Goal: Transaction & Acquisition: Subscribe to service/newsletter

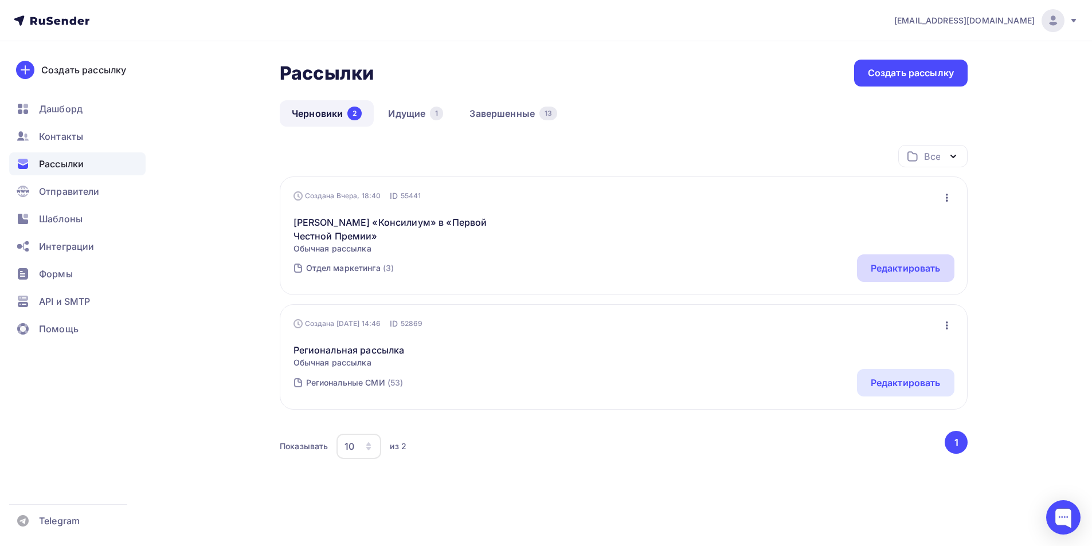
click at [871, 268] on div "Редактировать" at bounding box center [906, 268] width 70 height 14
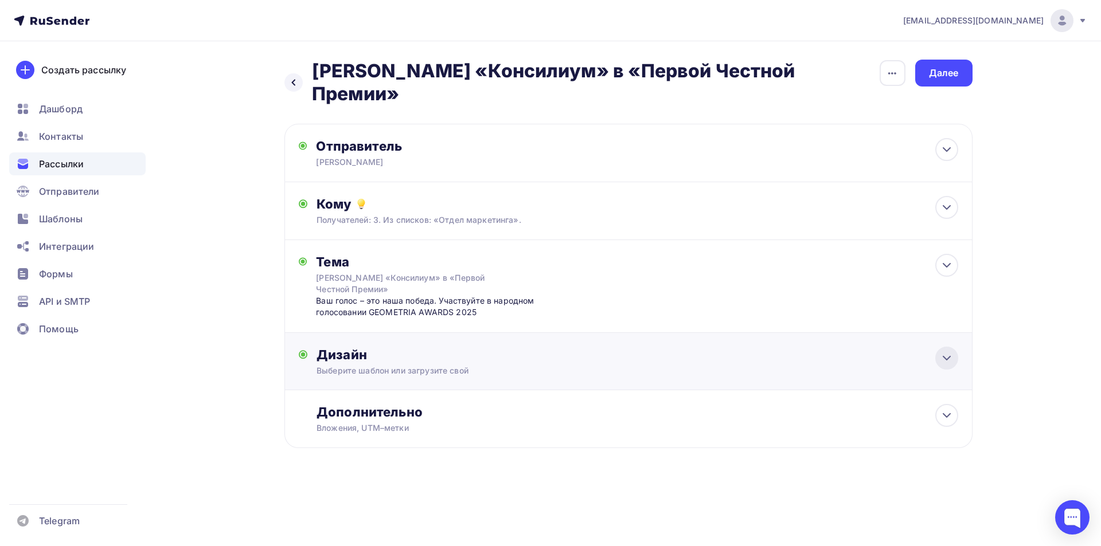
click at [947, 351] on icon at bounding box center [946, 358] width 14 height 14
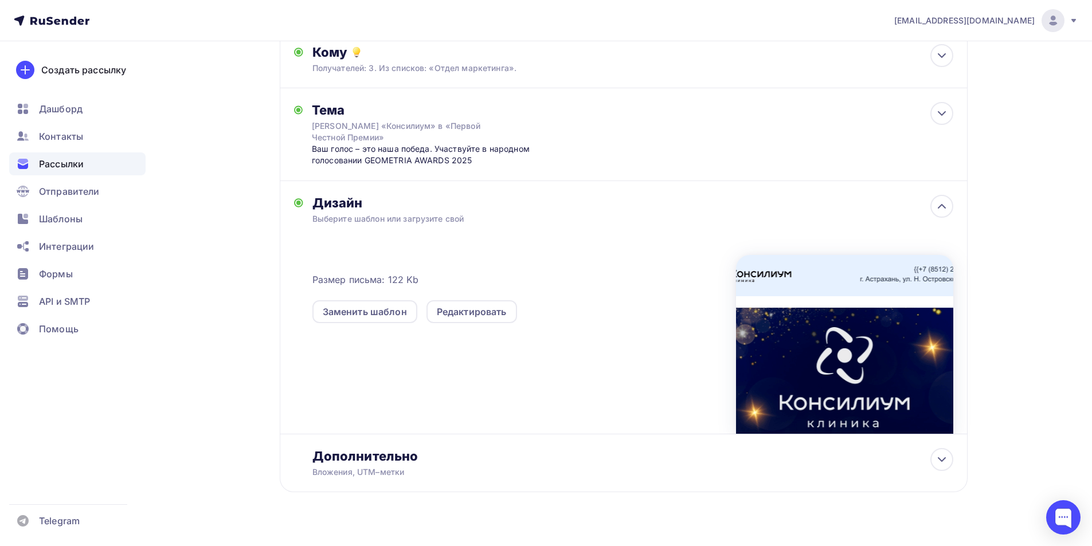
scroll to position [153, 0]
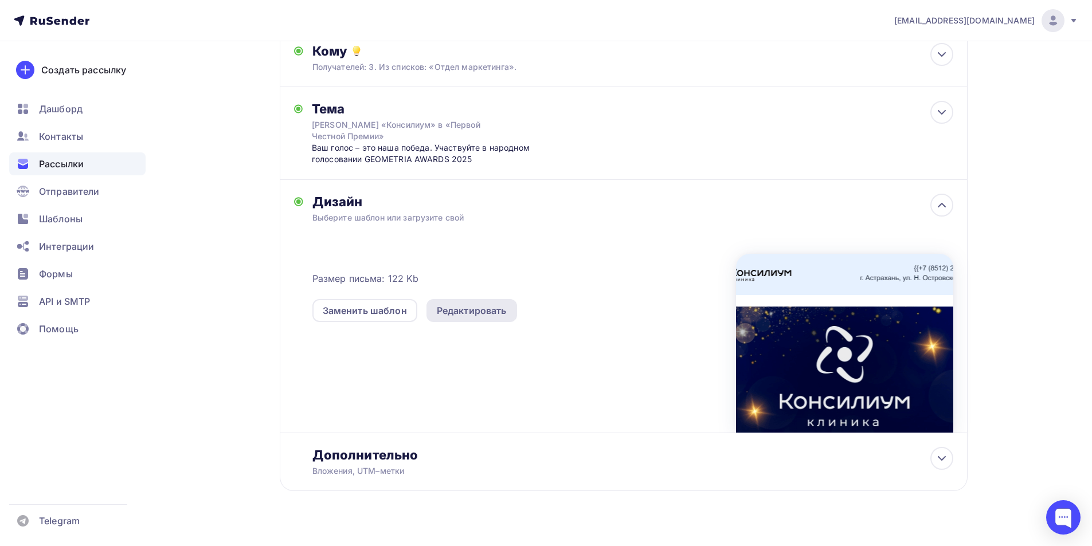
click at [460, 304] on div "Редактировать" at bounding box center [472, 311] width 70 height 14
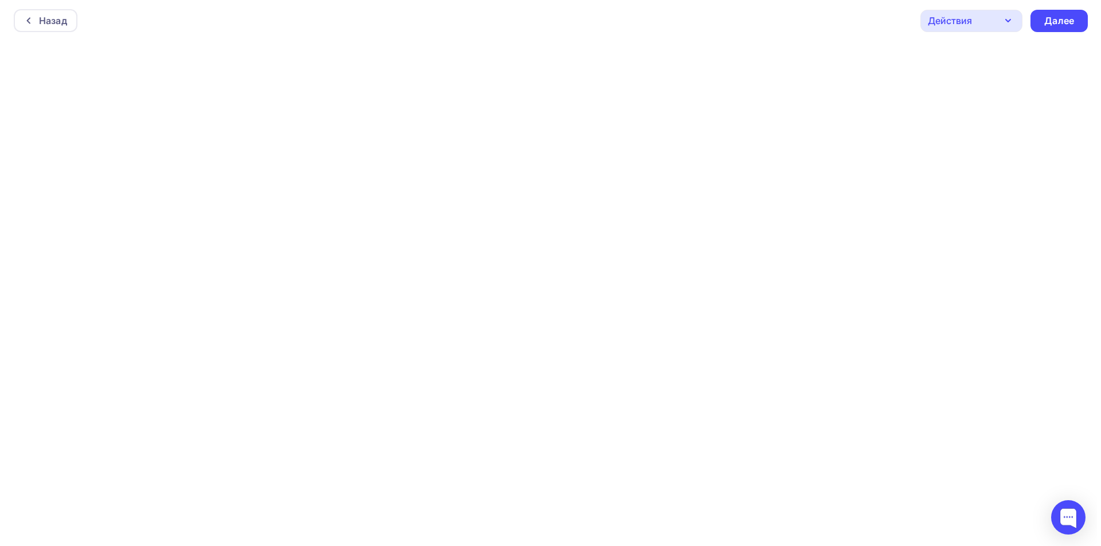
scroll to position [3, 0]
click at [1003, 19] on icon "button" at bounding box center [1003, 18] width 14 height 14
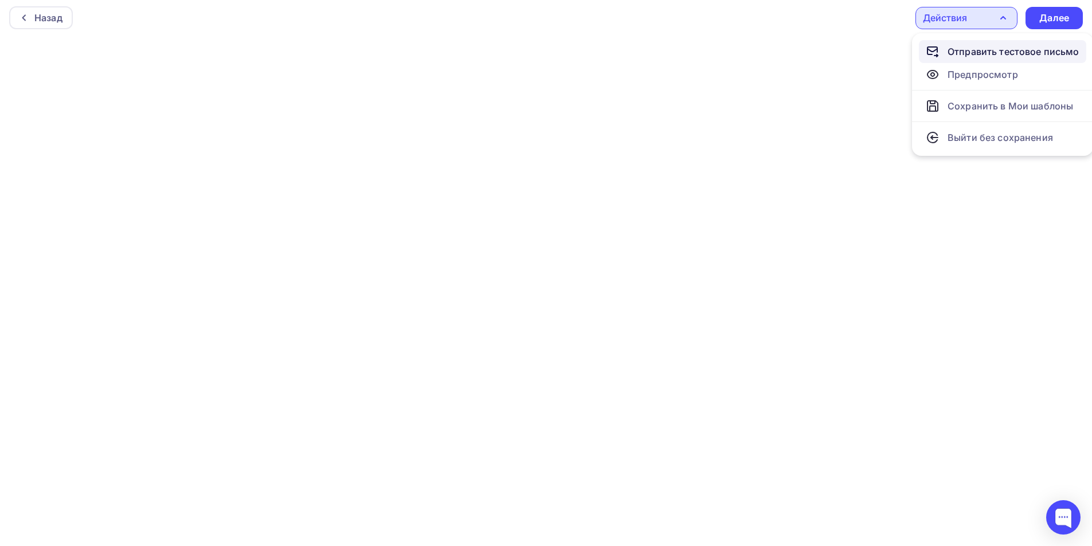
click at [998, 53] on div "Отправить тестовое письмо" at bounding box center [1013, 52] width 132 height 14
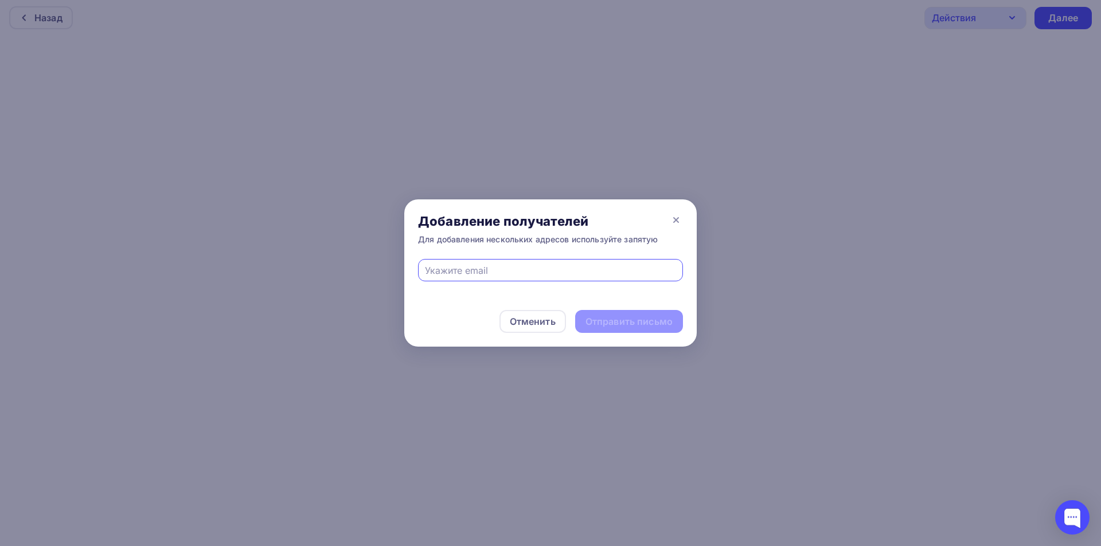
click at [448, 271] on input "text" at bounding box center [551, 271] width 252 height 14
click at [535, 272] on input "[EMAIL_ADDRESS][DOMAIN_NAME]" at bounding box center [551, 271] width 252 height 14
click at [527, 274] on input "[EMAIL_ADDRESS][DOMAIN_NAME]," at bounding box center [551, 271] width 252 height 14
click at [547, 273] on input "[EMAIL_ADDRESS][DOMAIN_NAME] ," at bounding box center [551, 271] width 252 height 14
paste input "[EMAIL_ADDRESS][DOMAIN_NAME]"
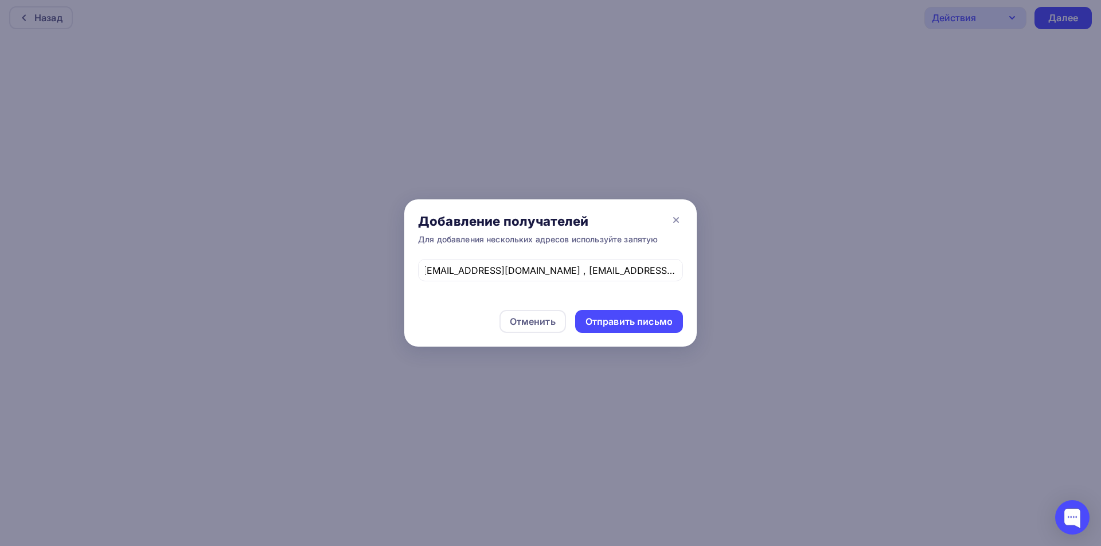
scroll to position [0, 0]
click at [671, 273] on input "[EMAIL_ADDRESS][DOMAIN_NAME] , [EMAIL_ADDRESS][DOMAIN_NAME]" at bounding box center [551, 271] width 252 height 14
paste input "[EMAIL_ADDRESS][DOMAIN_NAME]"
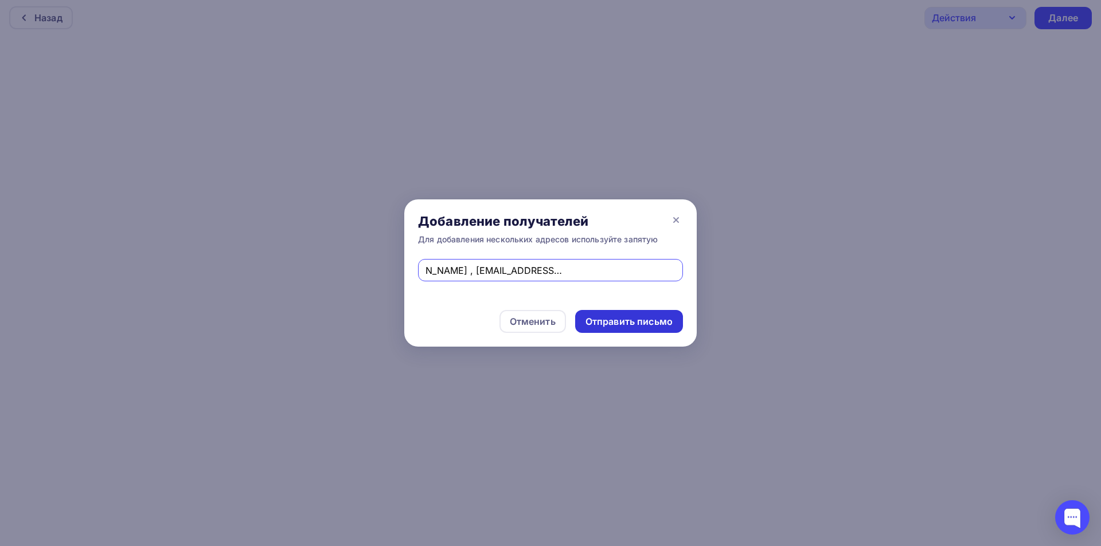
type input "[EMAIL_ADDRESS][DOMAIN_NAME] , [EMAIL_ADDRESS][DOMAIN_NAME] , [EMAIL_ADDRESS][D…"
click at [634, 323] on div "Отправить письмо" at bounding box center [628, 321] width 87 height 13
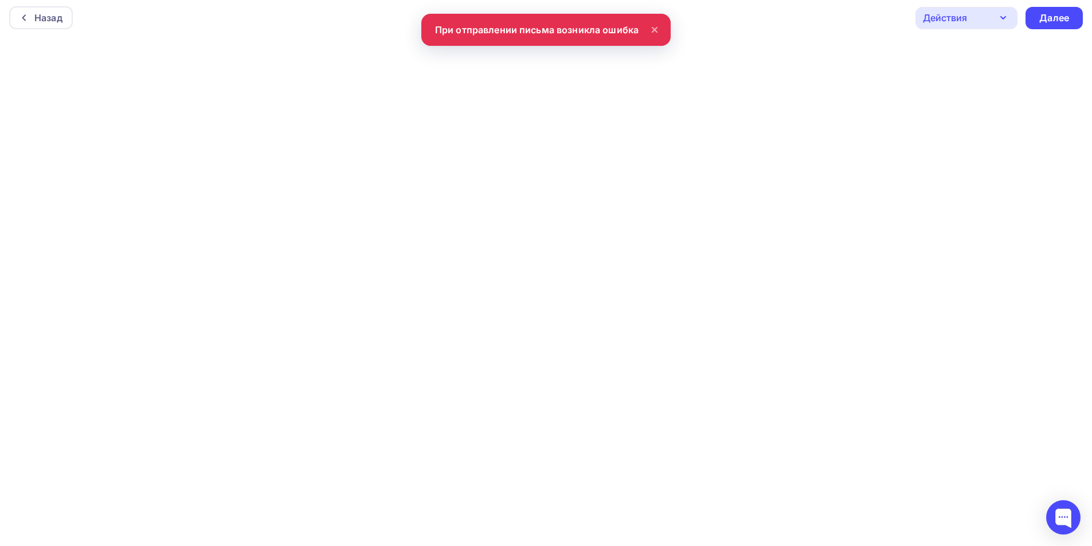
click at [590, 30] on div "Назад Действия Отправить тестовое письмо Предпросмотр Сохранить в Мои шаблоны В…" at bounding box center [546, 17] width 1092 height 41
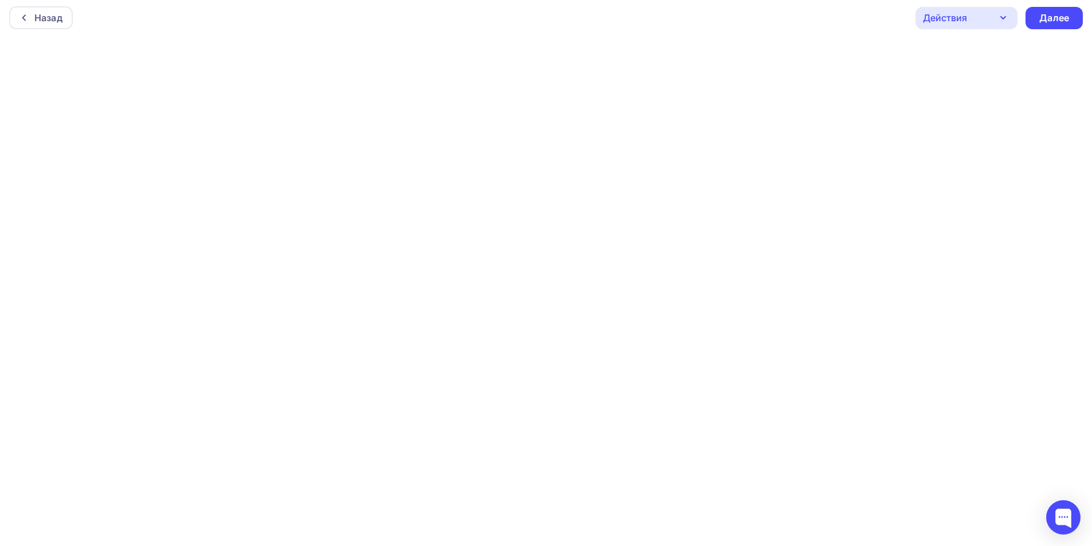
click at [986, 22] on div "Действия" at bounding box center [966, 18] width 102 height 22
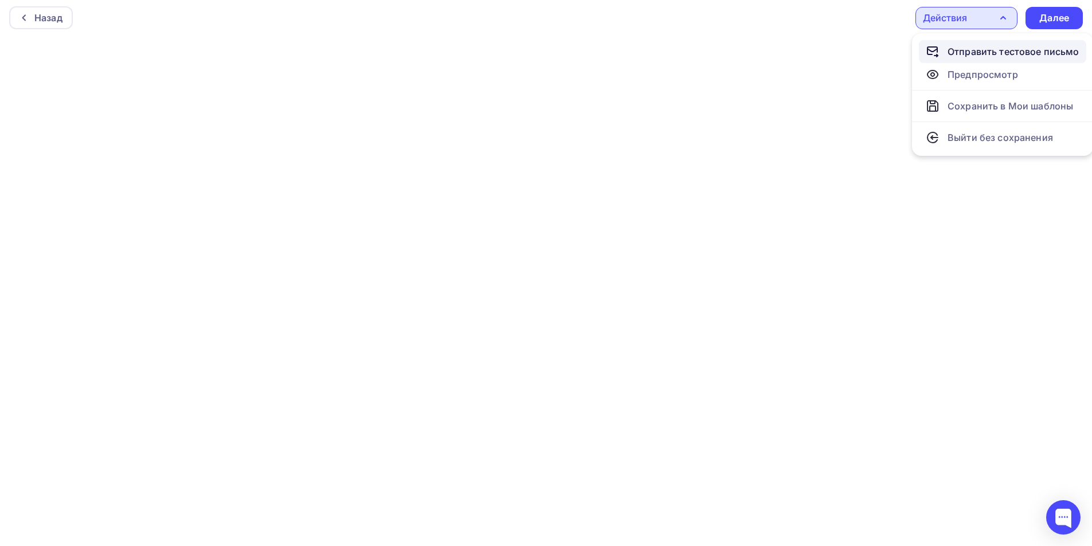
click at [970, 52] on div "Отправить тестовое письмо" at bounding box center [1013, 52] width 132 height 14
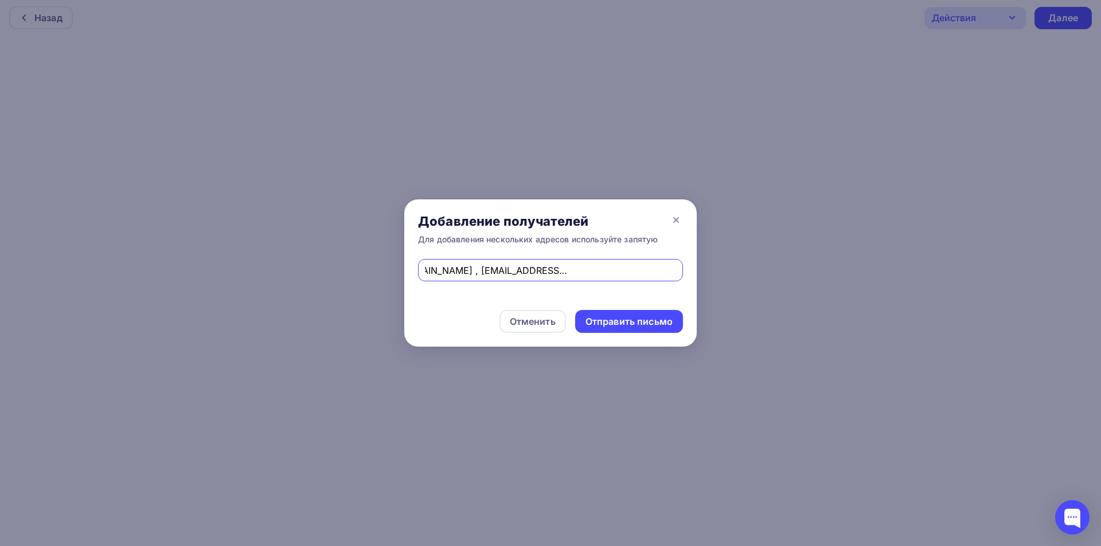
scroll to position [0, 115]
drag, startPoint x: 458, startPoint y: 271, endPoint x: 683, endPoint y: 264, distance: 224.8
click at [683, 264] on div "[EMAIL_ADDRESS][DOMAIN_NAME] , [EMAIL_ADDRESS][DOMAIN_NAME] , [EMAIL_ADDRESS][D…" at bounding box center [550, 277] width 292 height 37
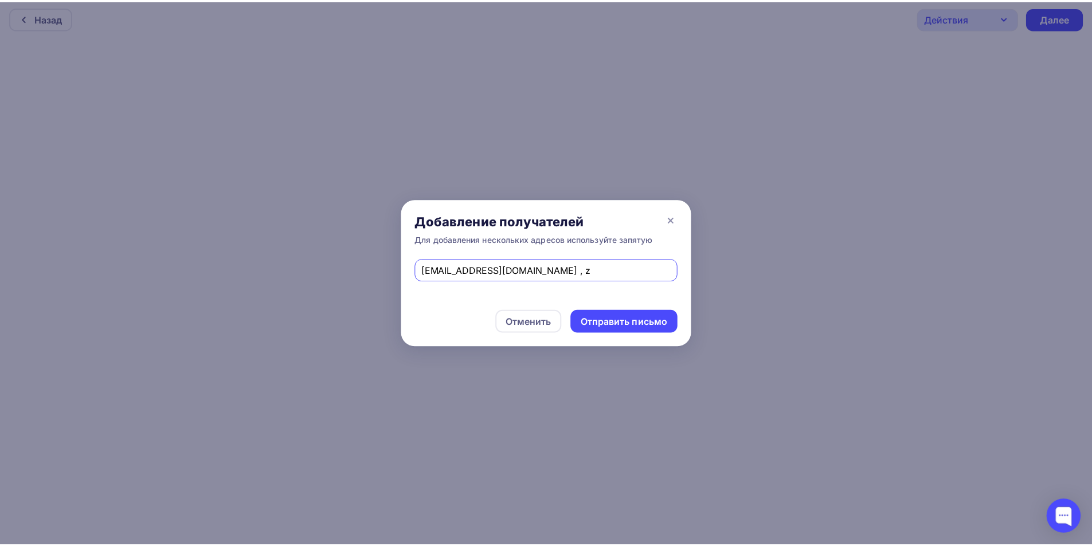
scroll to position [0, 0]
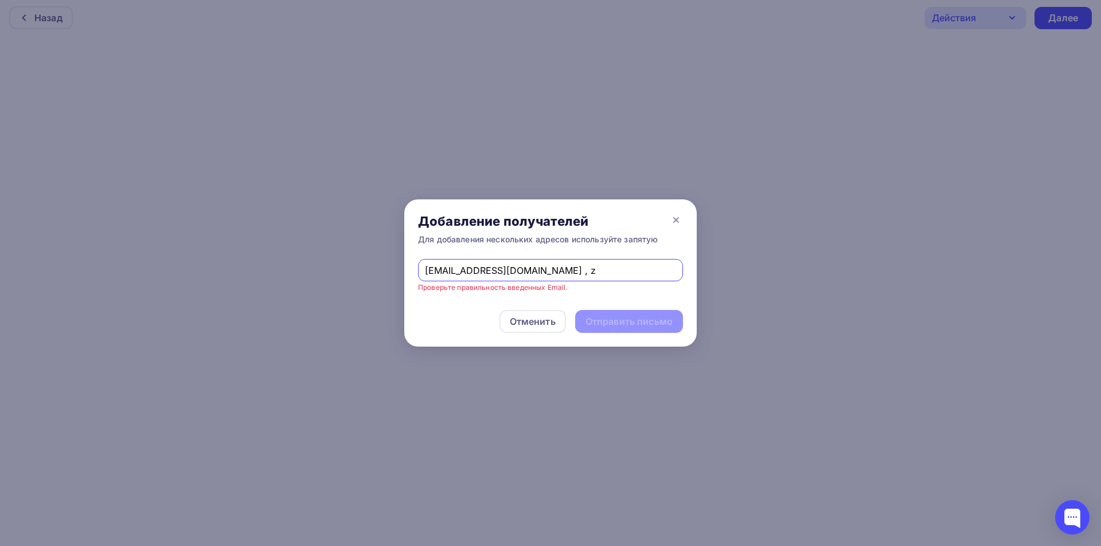
drag, startPoint x: 523, startPoint y: 270, endPoint x: 581, endPoint y: 270, distance: 57.9
click at [581, 270] on input "[EMAIL_ADDRESS][DOMAIN_NAME] , z" at bounding box center [551, 271] width 252 height 14
click at [579, 270] on input "[EMAIL_ADDRESS]" at bounding box center [551, 271] width 252 height 14
click at [602, 255] on div "Добавление получателей Для добавления нескольких адресов используйте запятую" at bounding box center [550, 229] width 292 height 60
click at [519, 270] on input "[EMAIL_ADDRESS]" at bounding box center [551, 271] width 252 height 14
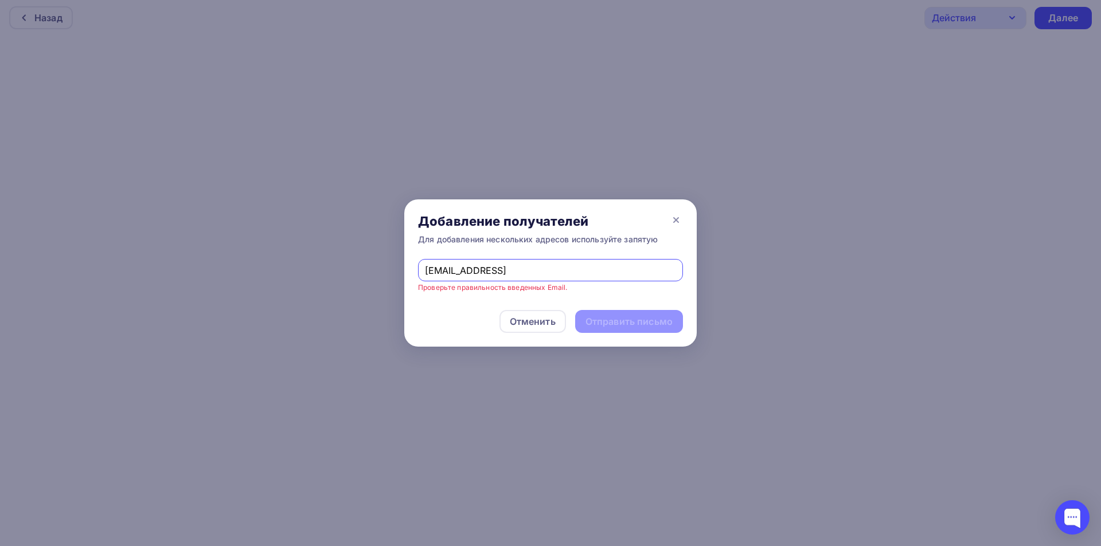
type input "[EMAIL_ADDRESS][DOMAIN_NAME]"
click at [620, 323] on div "Отправить письмо" at bounding box center [628, 321] width 87 height 13
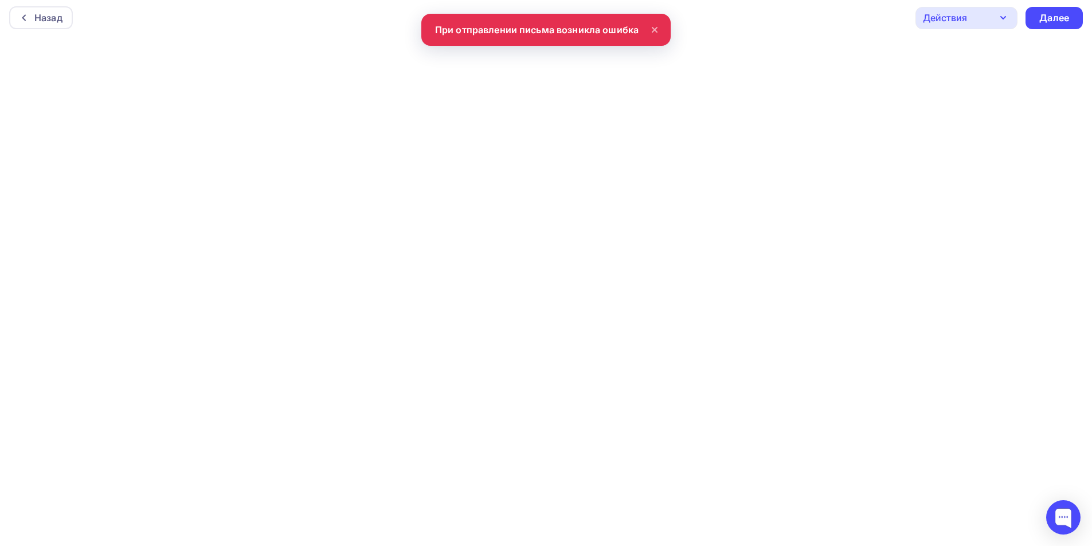
click at [606, 28] on div "Назад Действия Отправить тестовое письмо Предпросмотр Сохранить в Мои шаблоны В…" at bounding box center [546, 17] width 1092 height 41
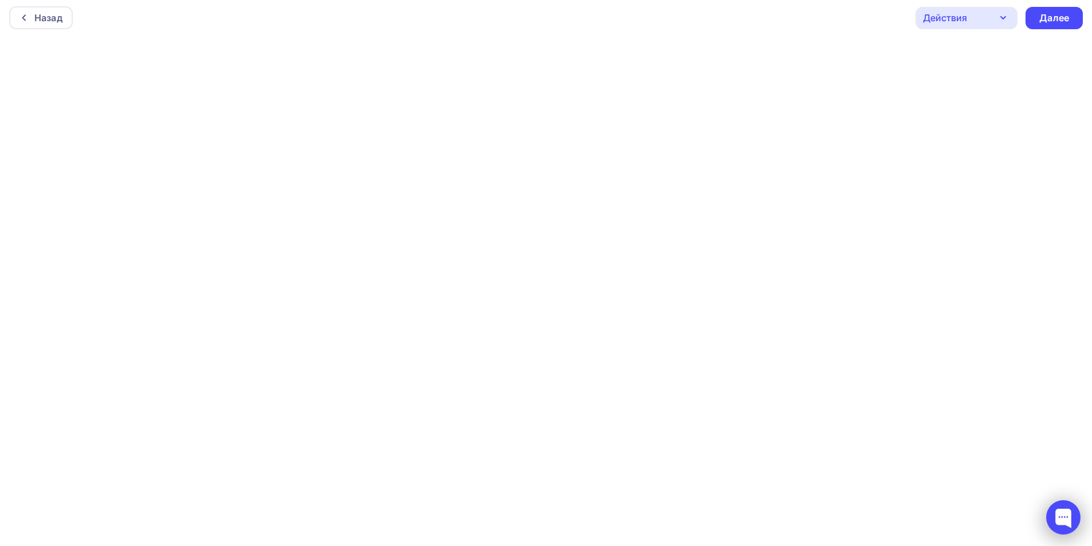
click at [1062, 523] on div at bounding box center [1063, 517] width 34 height 34
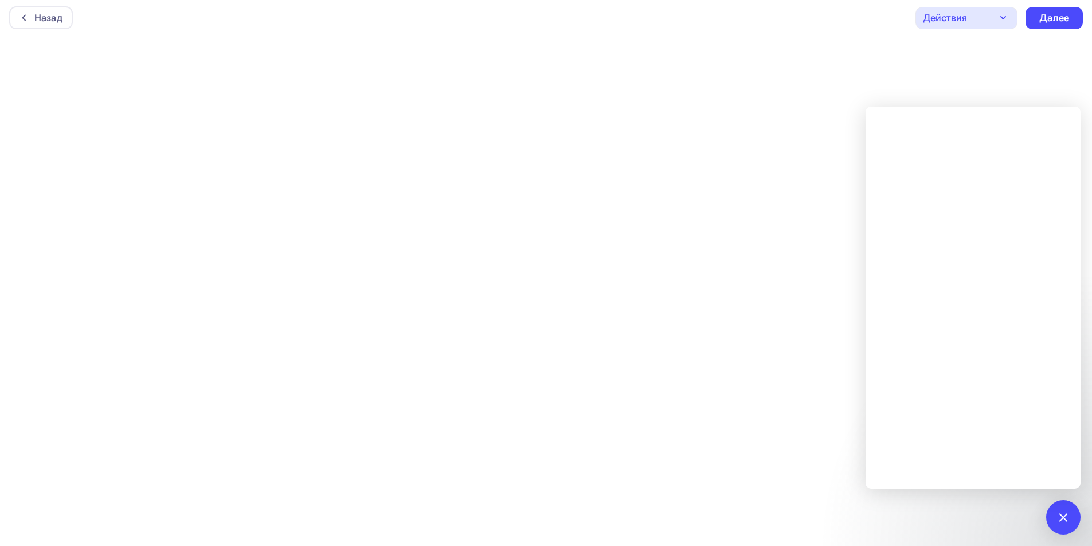
click at [999, 13] on icon "button" at bounding box center [1003, 18] width 14 height 14
click at [982, 55] on div "Отправить тестовое письмо" at bounding box center [1013, 52] width 132 height 14
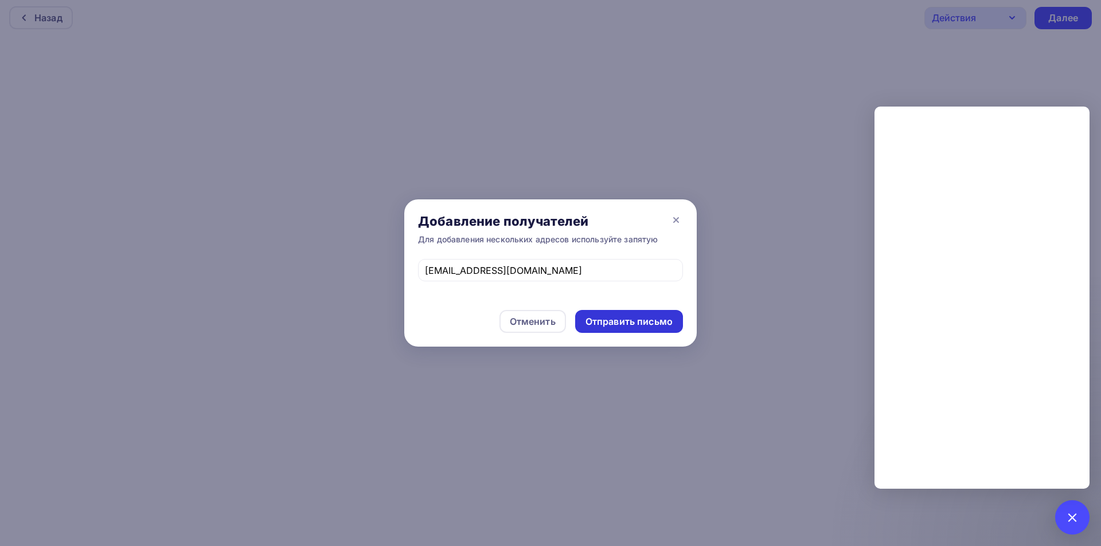
click at [649, 320] on div "Отправить письмо" at bounding box center [628, 321] width 87 height 13
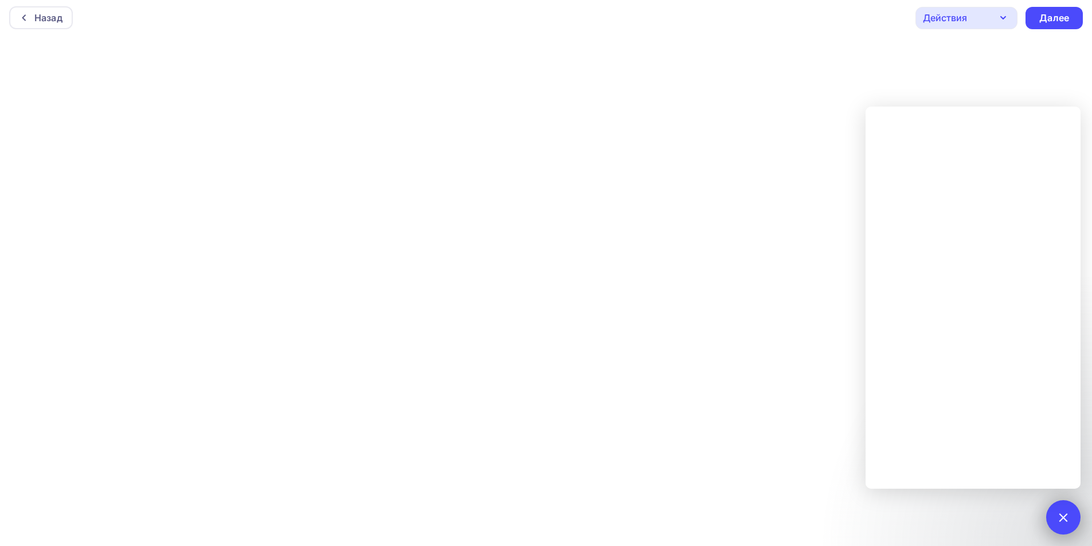
click at [1064, 515] on div at bounding box center [1062, 517] width 15 height 15
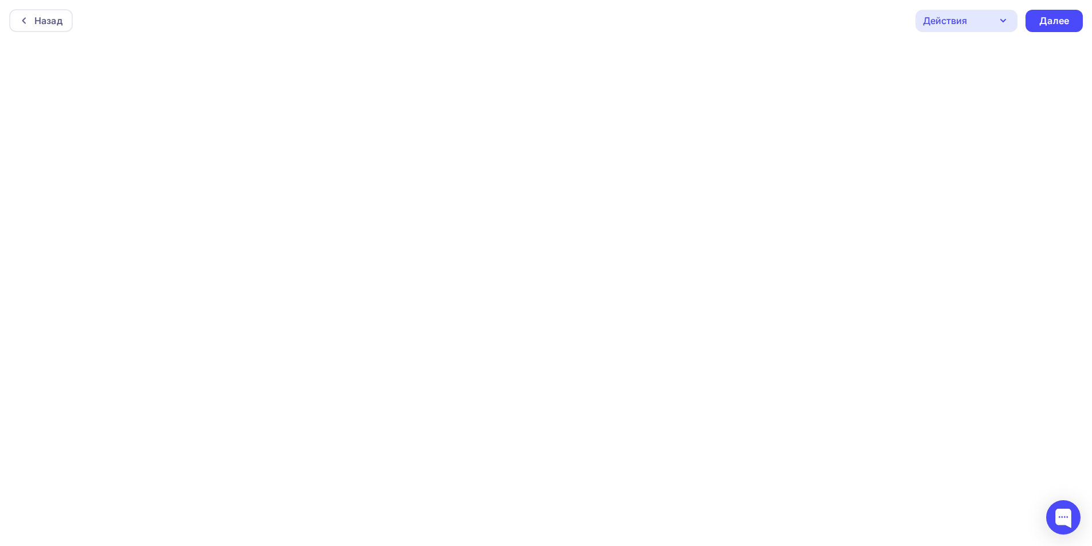
click at [977, 22] on div "Действия" at bounding box center [966, 21] width 102 height 22
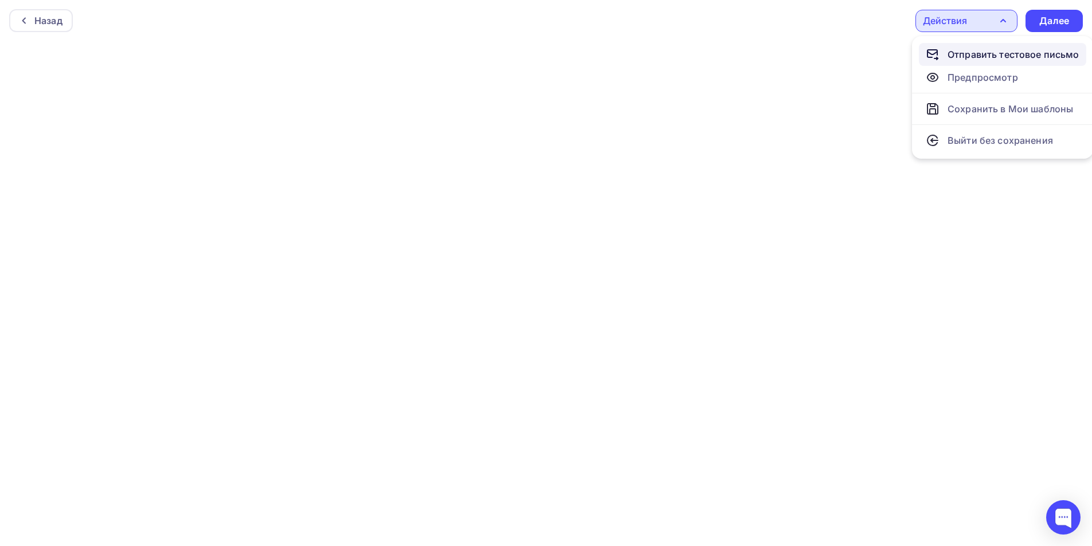
click at [988, 54] on div "Отправить тестовое письмо" at bounding box center [1013, 55] width 132 height 14
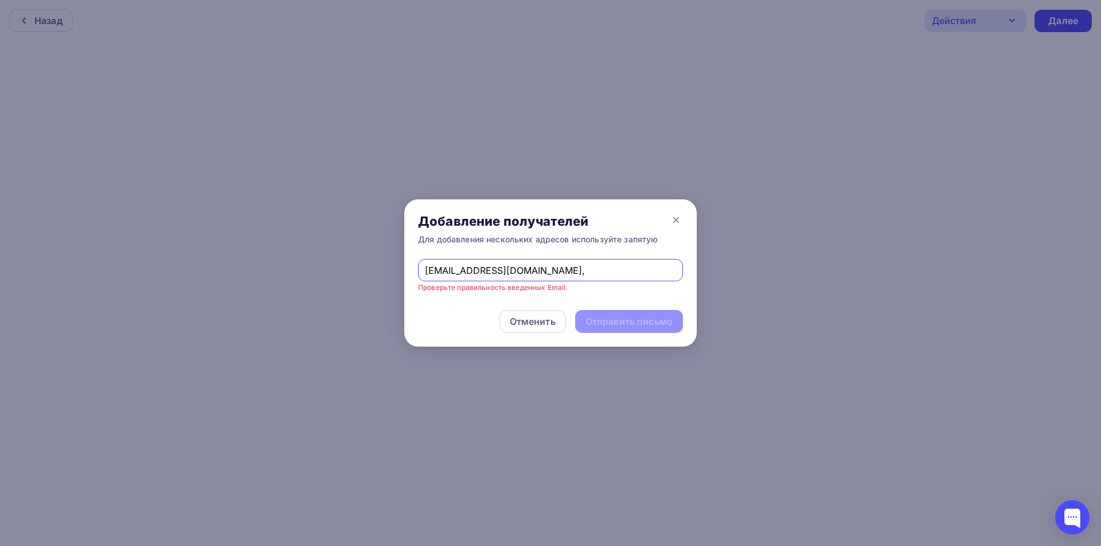
click at [549, 271] on input "[EMAIL_ADDRESS][DOMAIN_NAME]," at bounding box center [551, 271] width 252 height 14
paste input "[EMAIL_ADDRESS][DOMAIN_NAME]"
type input "[EMAIL_ADDRESS][DOMAIN_NAME], [EMAIL_ADDRESS][DOMAIN_NAME], [EMAIL_ADDRESS][DOM…"
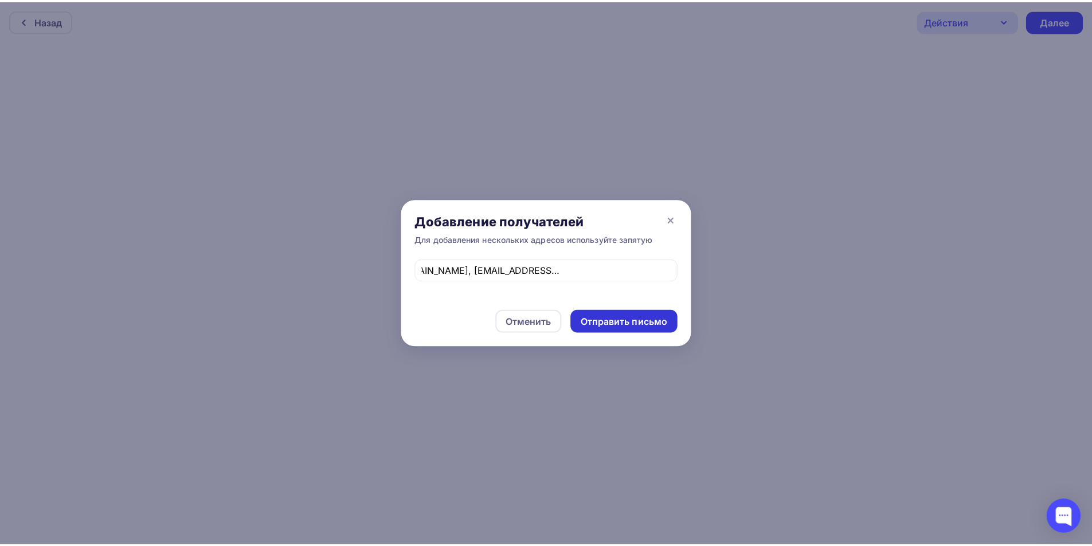
scroll to position [0, 0]
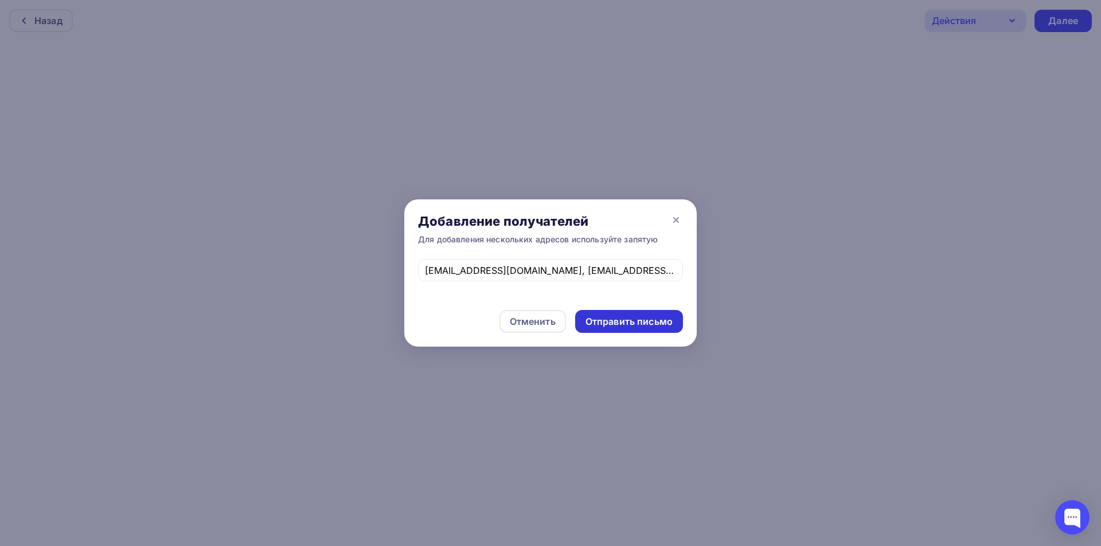
click at [657, 326] on div "Отправить письмо" at bounding box center [628, 321] width 87 height 13
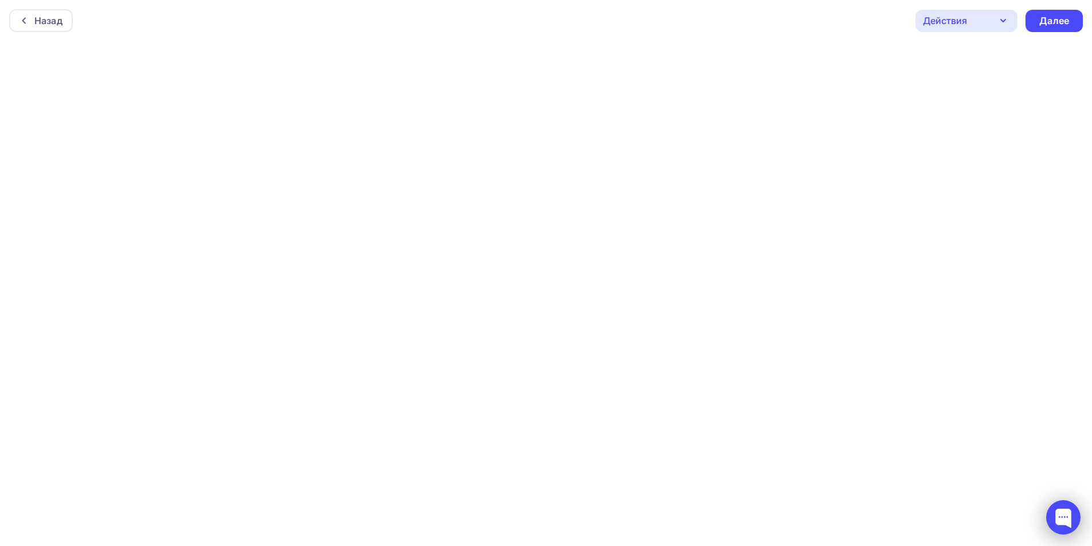
click at [1066, 515] on div at bounding box center [1063, 517] width 34 height 34
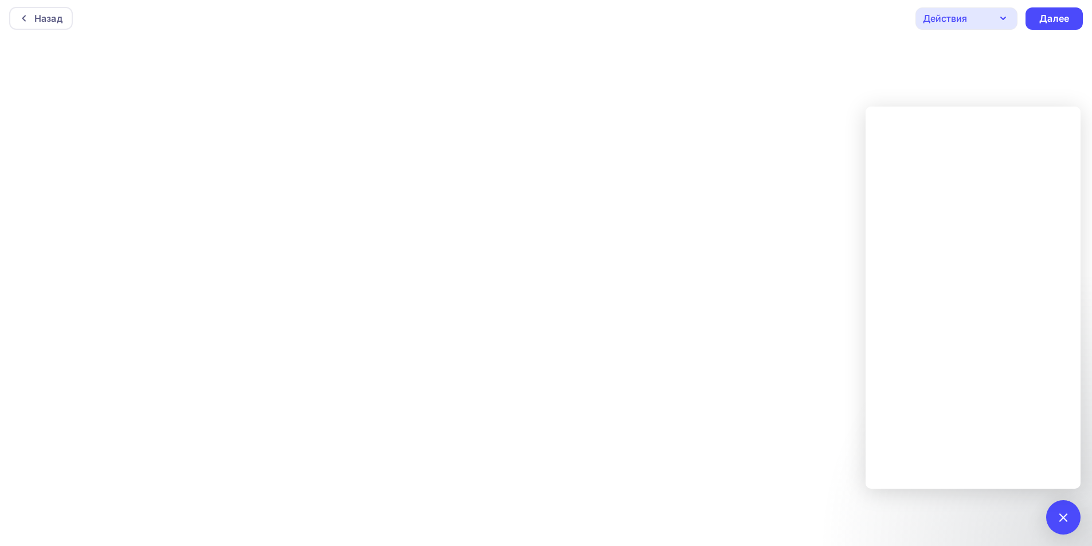
scroll to position [3, 0]
click at [1065, 511] on div at bounding box center [1063, 517] width 34 height 34
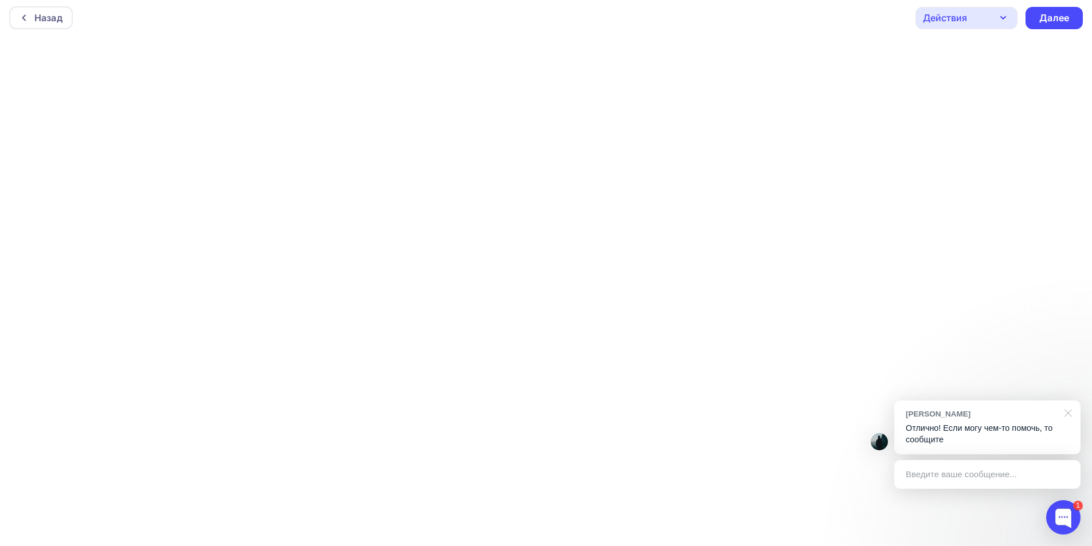
click at [1071, 412] on div at bounding box center [1066, 413] width 29 height 24
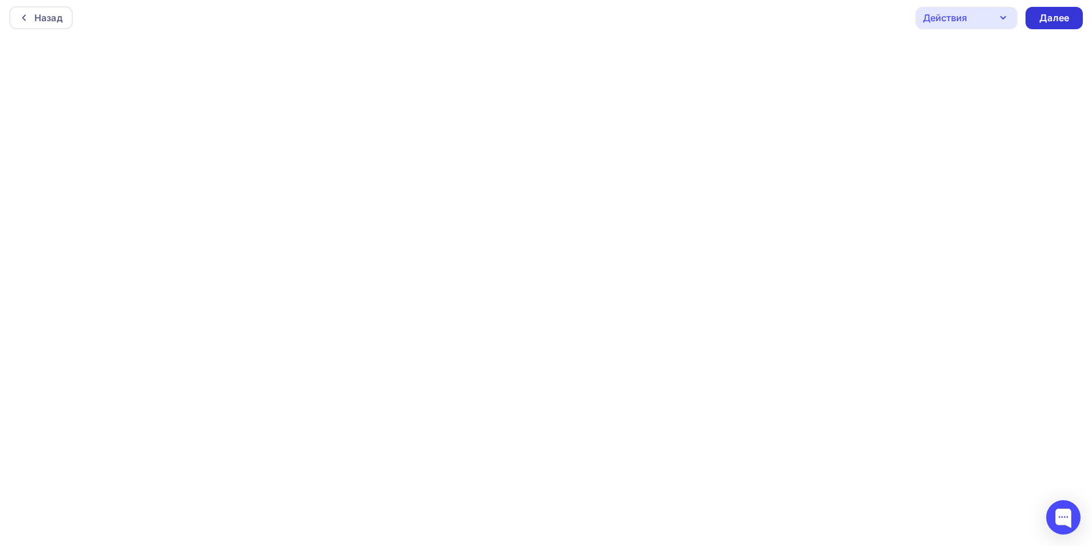
click at [1055, 16] on div "Далее" at bounding box center [1054, 17] width 30 height 13
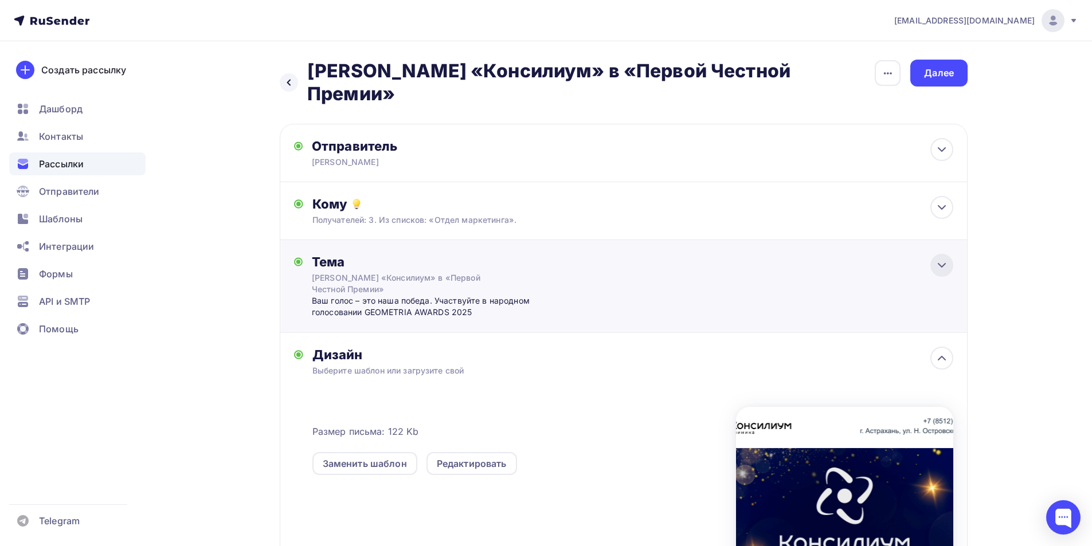
click at [943, 259] on icon at bounding box center [942, 266] width 14 height 14
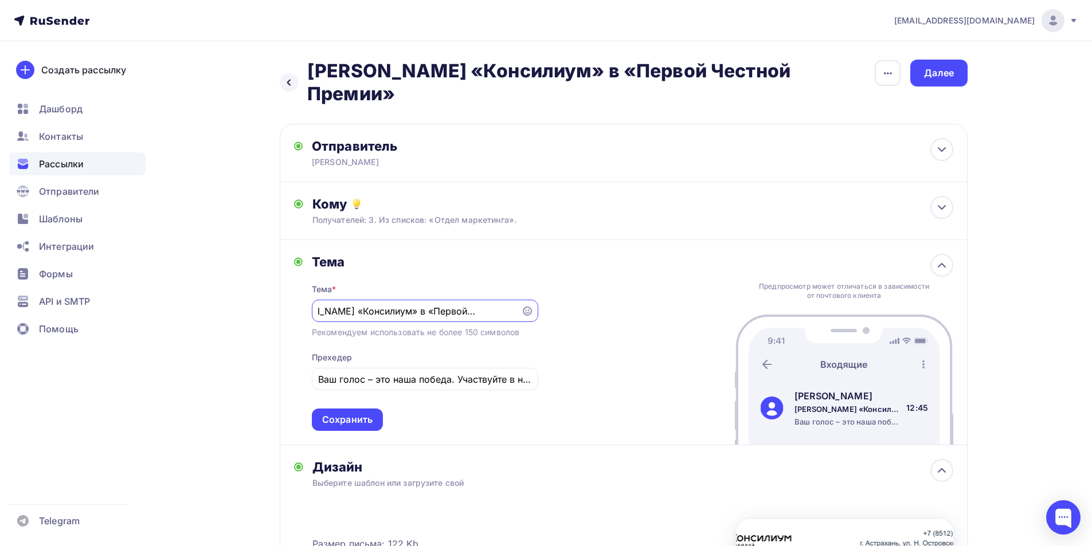
click at [318, 300] on div "[PERSON_NAME] «Консилиум» в «Первой Честной Премии»" at bounding box center [425, 311] width 226 height 22
click at [319, 304] on input "[PERSON_NAME] «Консилиум» в «Первой Честной Премии»" at bounding box center [416, 311] width 196 height 14
click at [530, 307] on icon at bounding box center [527, 311] width 9 height 9
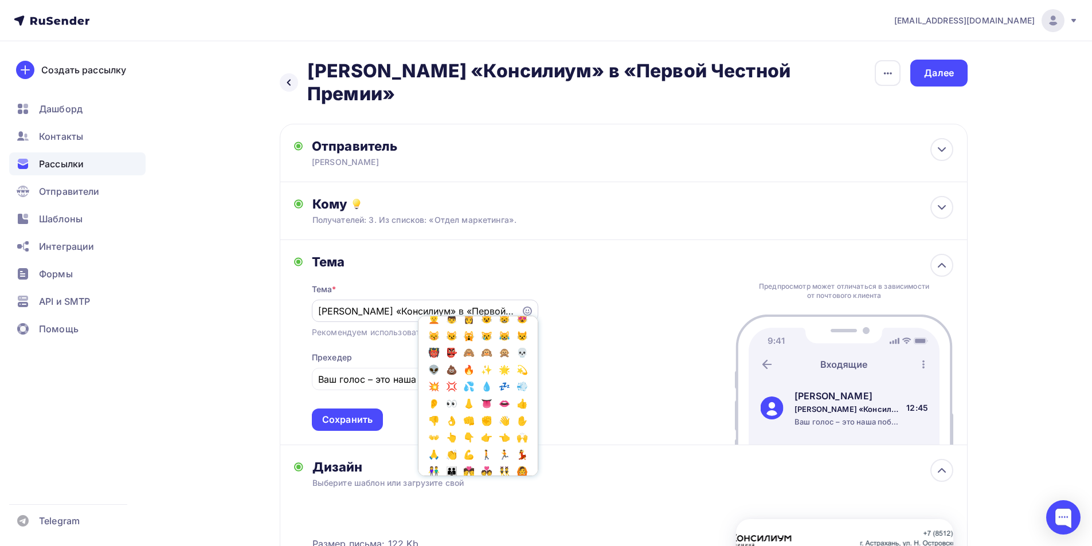
scroll to position [262, 0]
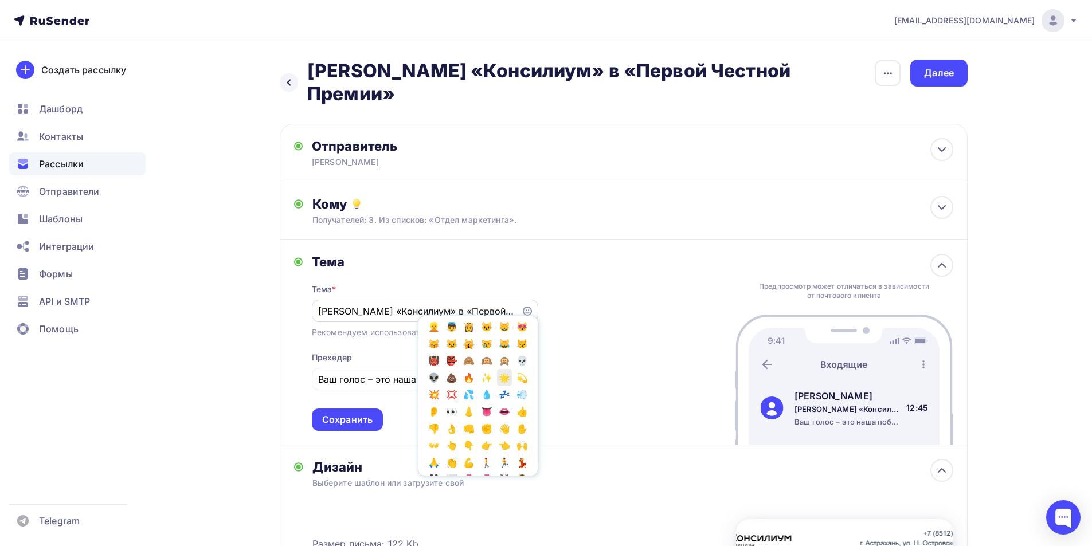
click at [497, 386] on span "🌟" at bounding box center [504, 377] width 15 height 17
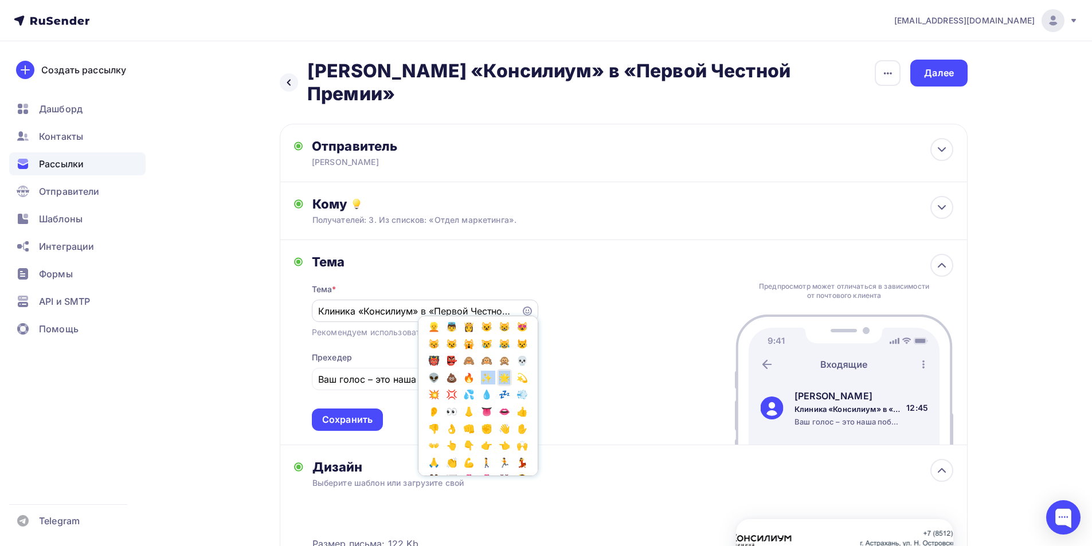
click at [497, 386] on span "🌟" at bounding box center [504, 377] width 15 height 17
click at [495, 386] on span "✨" at bounding box center [487, 377] width 15 height 17
click at [497, 386] on span "🌟" at bounding box center [504, 377] width 15 height 17
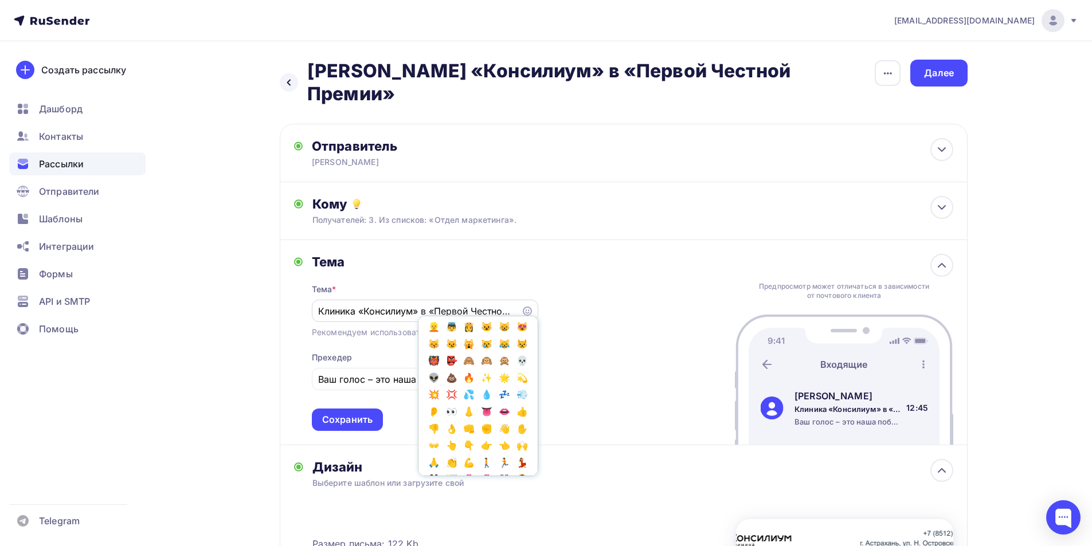
click at [527, 307] on icon at bounding box center [527, 311] width 9 height 9
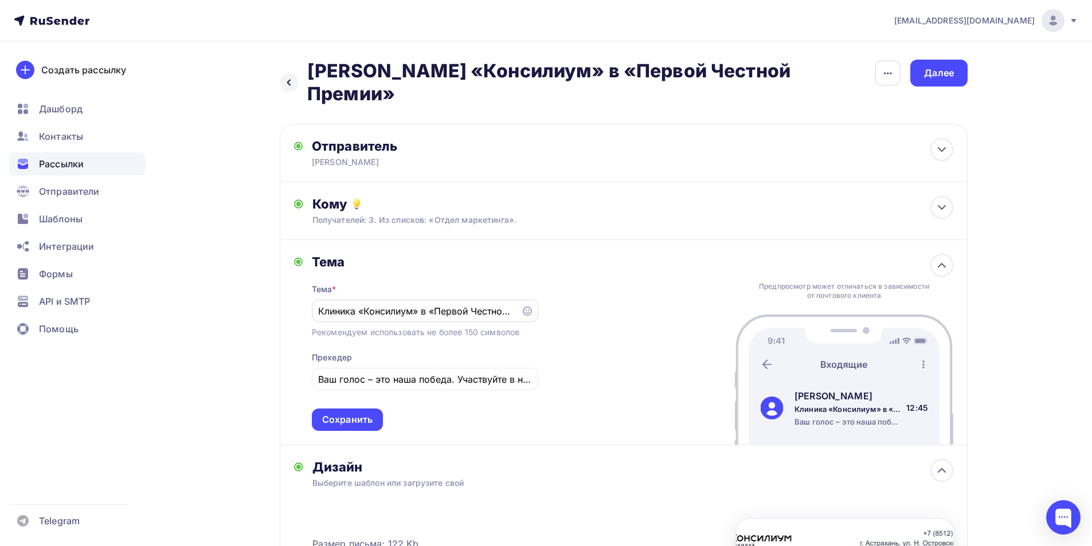
click at [527, 307] on icon at bounding box center [527, 311] width 9 height 9
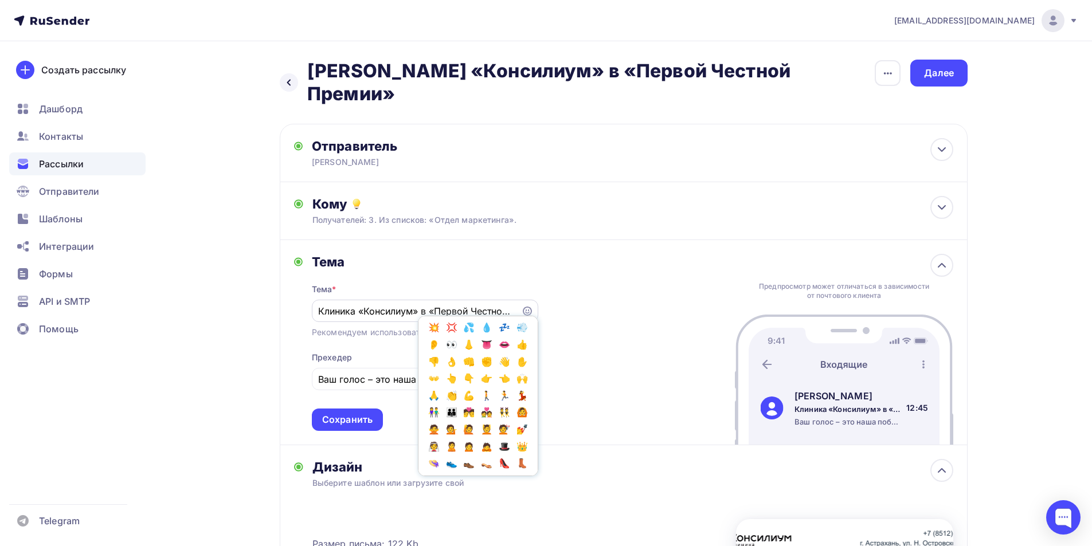
scroll to position [344, 0]
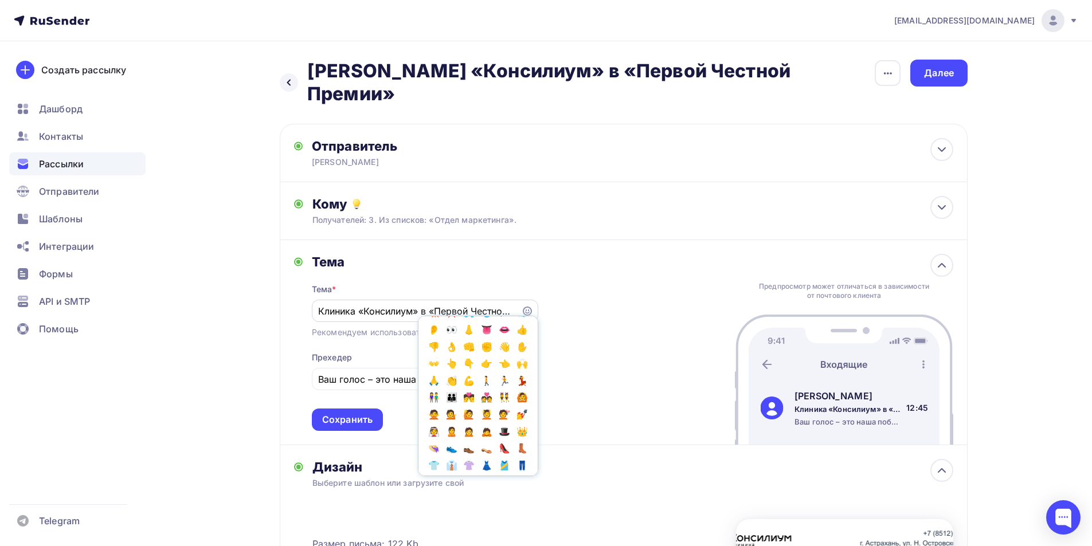
click at [497, 304] on span "🌟" at bounding box center [504, 295] width 15 height 17
click at [318, 300] on div "Клиника «Консилиум» в «Первой Честной Премии»🌟🌟🌟🌟🌟🌟🌟🌟✨🌟🌟 Популярное 👍 👎 😭 😕 😐 😊…" at bounding box center [425, 311] width 226 height 22
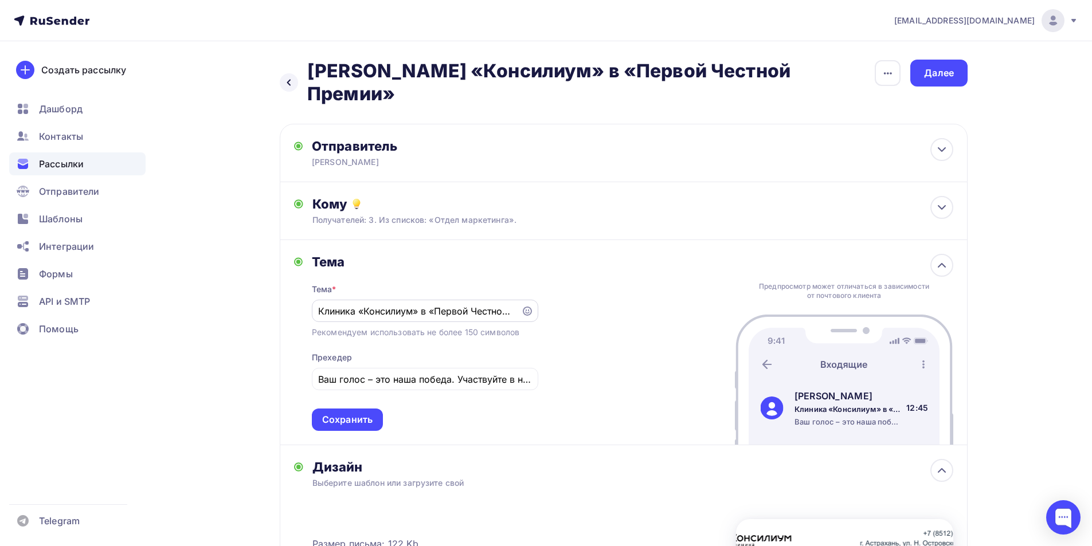
click at [318, 304] on input "Клиника «Консилиум» в «Первой Честной Премии»🌟🌟🌟🌟🌟🌟🌟🌟✨🌟🌟" at bounding box center [416, 311] width 196 height 14
click at [525, 307] on icon at bounding box center [527, 311] width 9 height 9
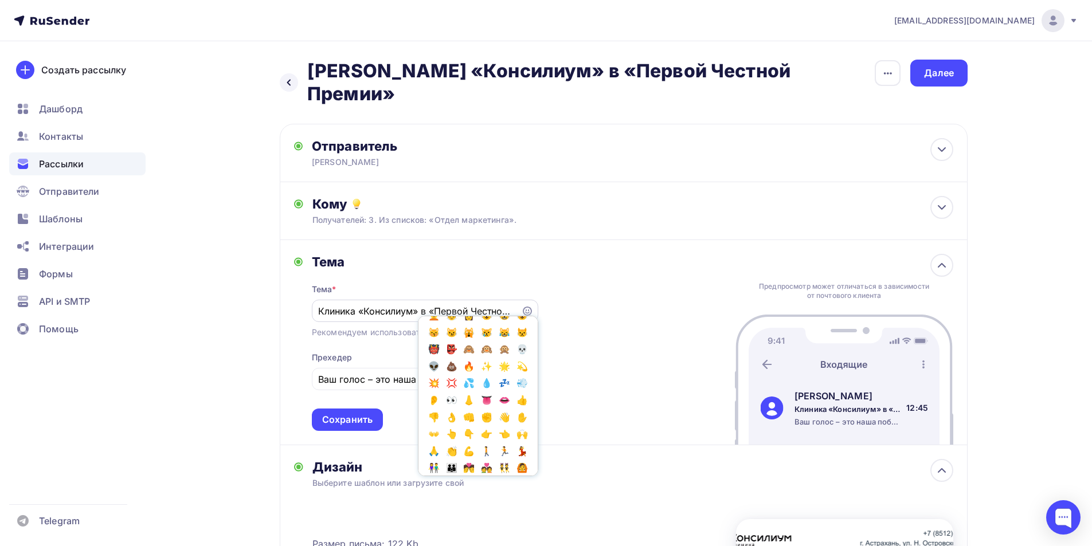
scroll to position [287, 0]
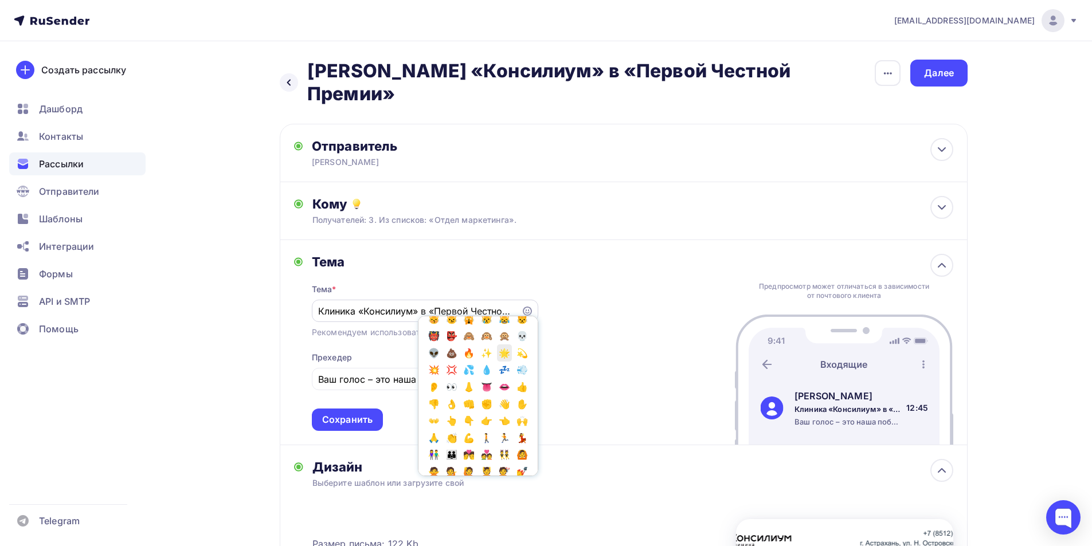
click at [497, 362] on span "🌟" at bounding box center [504, 352] width 15 height 17
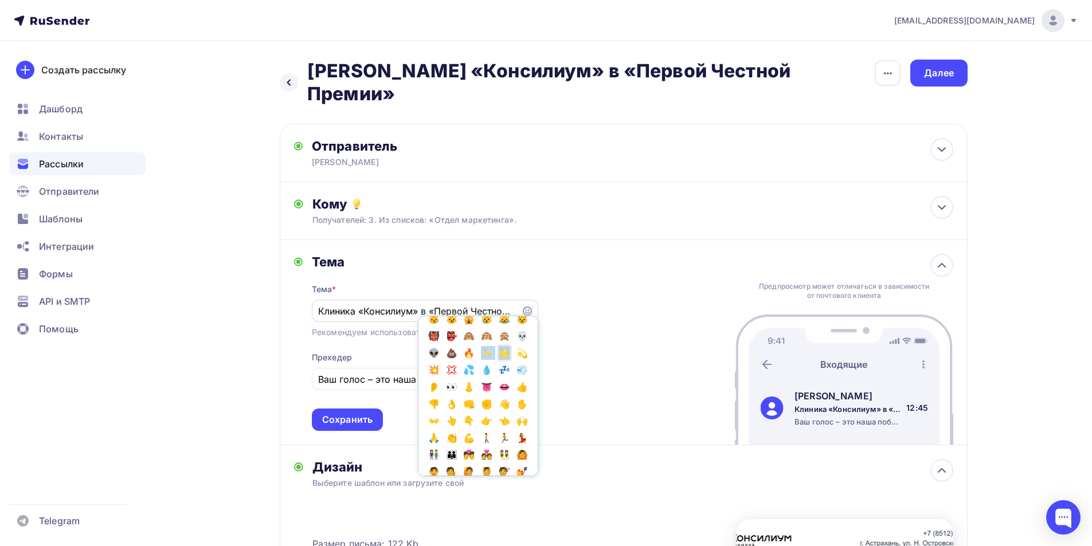
click at [497, 362] on span "🌟" at bounding box center [504, 352] width 15 height 17
click at [477, 362] on span "🔥" at bounding box center [469, 352] width 15 height 17
click at [497, 362] on span "🌟" at bounding box center [504, 352] width 15 height 17
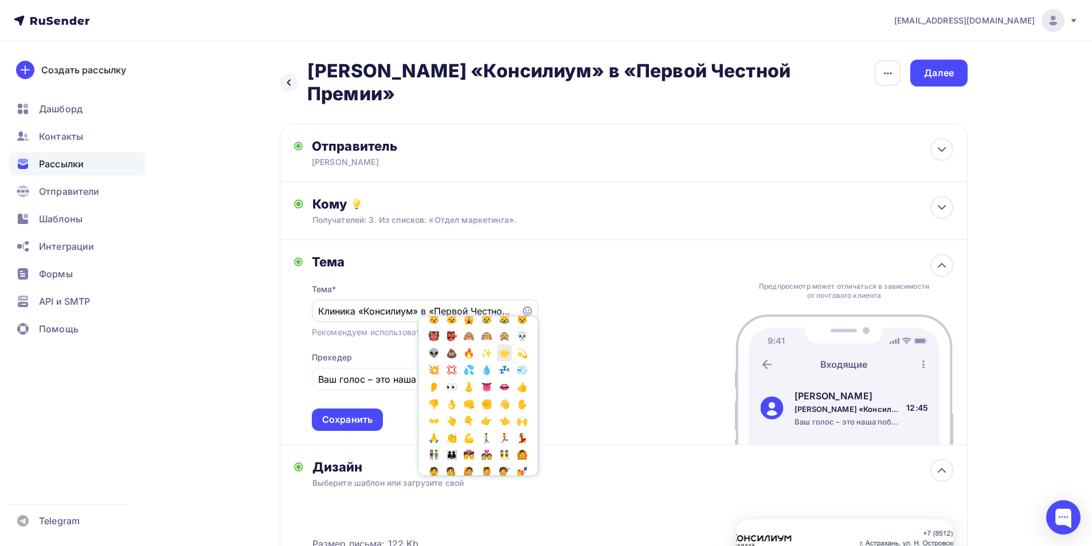
click at [497, 362] on span "🌟" at bounding box center [504, 352] width 15 height 17
click at [626, 361] on div "Тема Тема * Клиника «Консилиум» в «Первой Честной Премии»🌟🌟🌟🌟🌟🌟🌟🌟✨🌟🌟🌟🌟🌟🌟🌟🌟🌟🔥🌟🌟🌟…" at bounding box center [624, 342] width 688 height 205
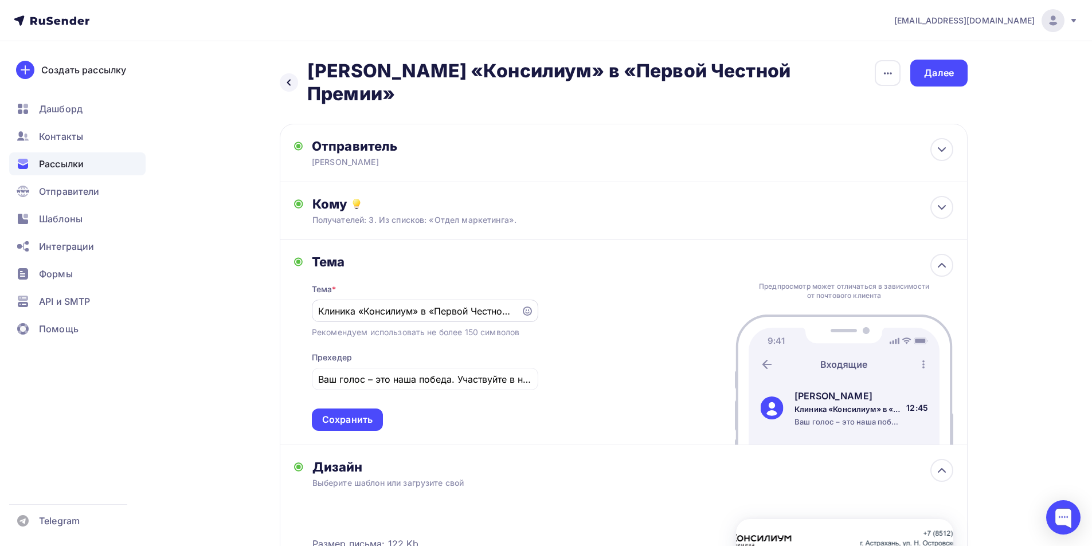
click at [316, 300] on div "Клиника «Консилиум» в «Первой Честной Премии»🌟🌟🌟🌟🌟🌟🌟🌟✨🌟🌟🌟🌟🌟🌟🌟🌟🌟🔥🌟🌟🌟🌟🌟🌟" at bounding box center [425, 311] width 226 height 22
click at [318, 300] on div "Клиника «Консилиум» в «Первой Честной Премии»🌟🌟🌟🌟🌟🌟🌟🌟✨🌟🌟🌟🌟🌟🌟🌟🌟🌟🔥🌟🌟🌟🌟🌟🌟" at bounding box center [425, 311] width 226 height 22
click at [323, 304] on input "Клиника «Консилиум» в «Первой Честной Премии»🌟🌟🌟🌟🌟🌟🌟🌟✨🌟🌟🌟🌟🌟🌟🌟🌟🌟🔥🌟🌟🌟🌟🌟🌟" at bounding box center [416, 311] width 196 height 14
click at [317, 300] on div "Клиника «Консилиум» в «Первой Честной Премии»🌟🌟🌟🌟🌟🌟🌟🌟✨🌟🌟🌟🌟🌟🌟🌟🌟🌟🔥🌟🌟🌟🌟🌟🌟" at bounding box center [425, 311] width 226 height 22
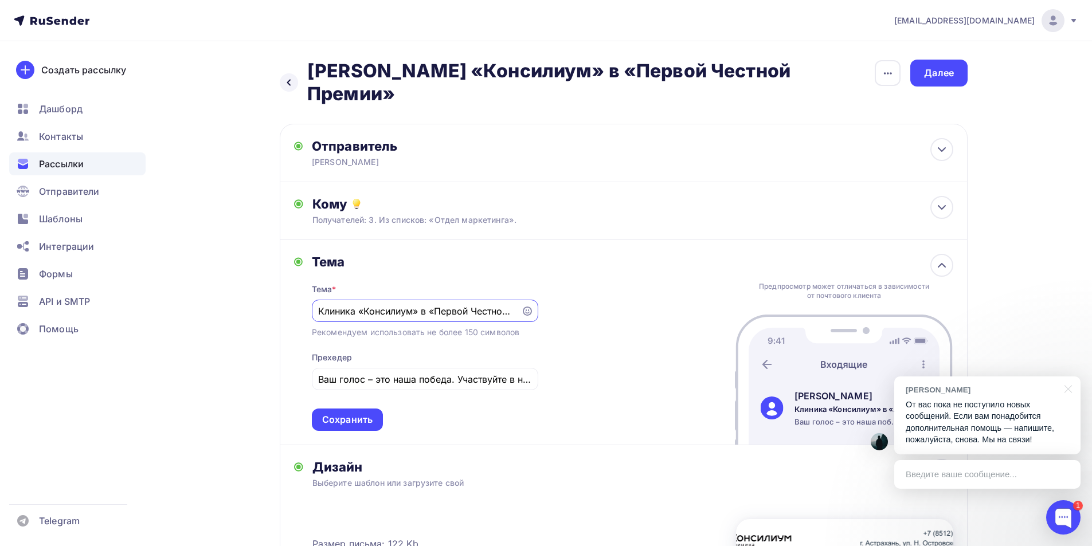
click at [319, 304] on input "Клиника «Консилиум» в «Первой Честной Премии»🌟🌟🌟🌟🌟🌟🌟🌟✨🌟🌟🌟🌟🌟🌟🌟🌟🌟🔥🌟🌟🌟🌟🌟🌟" at bounding box center [416, 311] width 196 height 14
click at [531, 307] on icon at bounding box center [527, 311] width 9 height 9
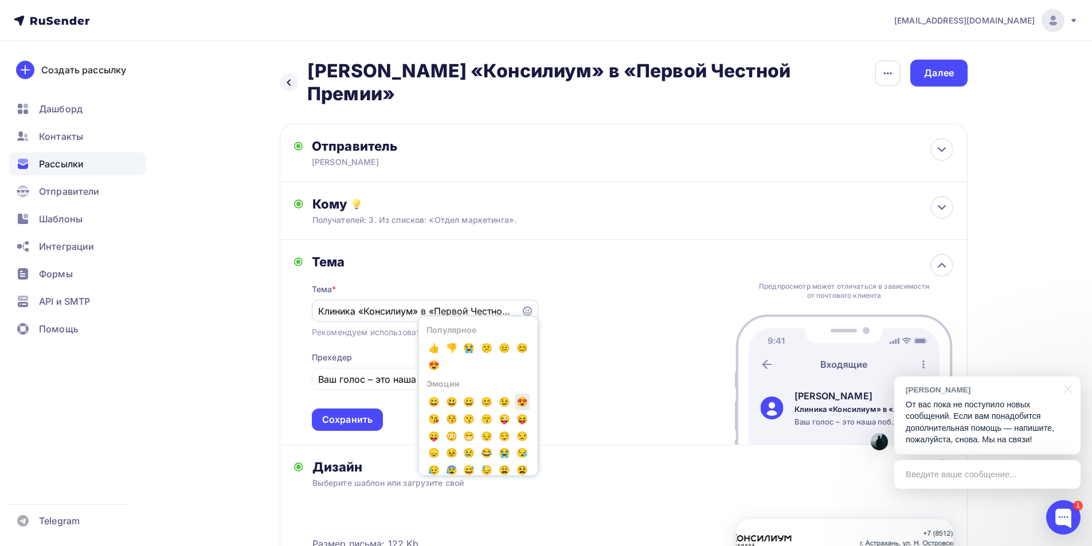
click at [515, 397] on span "😍" at bounding box center [522, 402] width 15 height 17
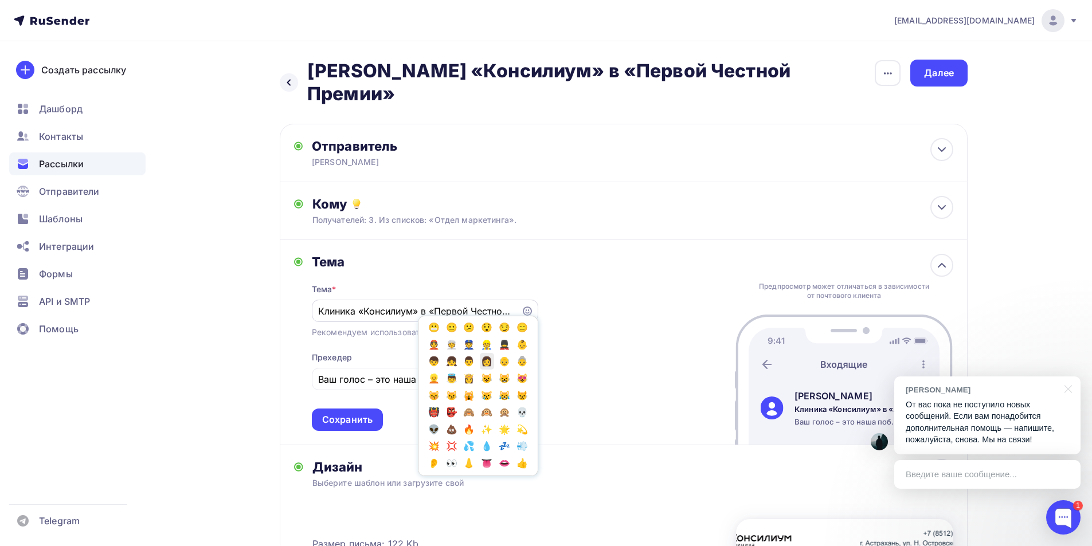
scroll to position [229, 0]
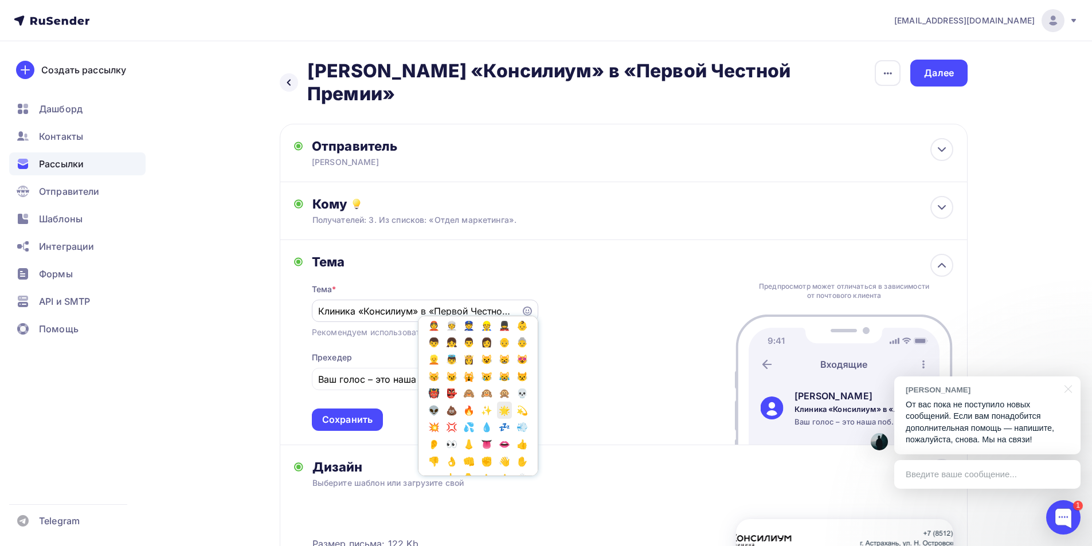
click at [497, 419] on span "🌟" at bounding box center [504, 410] width 15 height 17
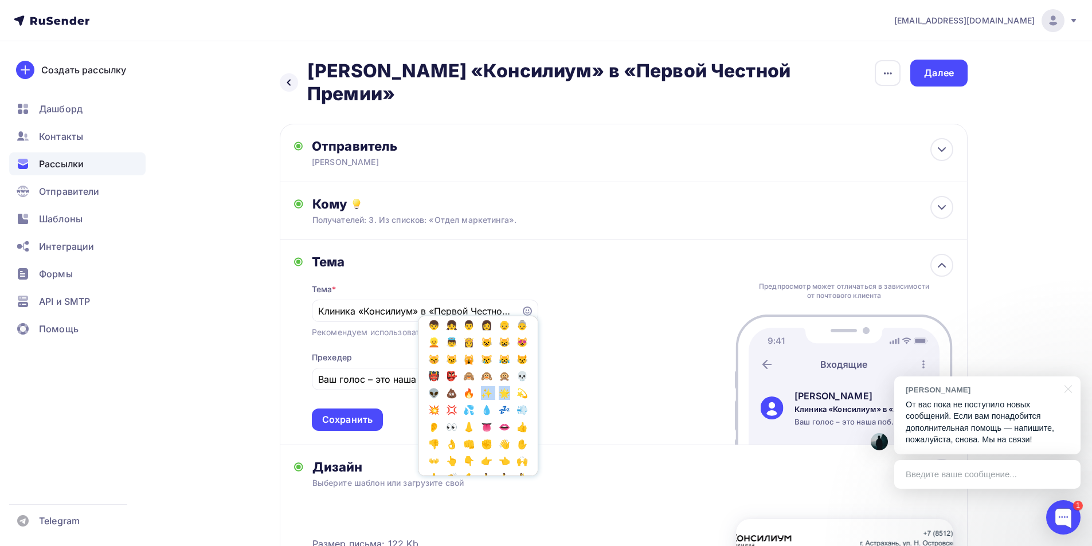
scroll to position [238, 0]
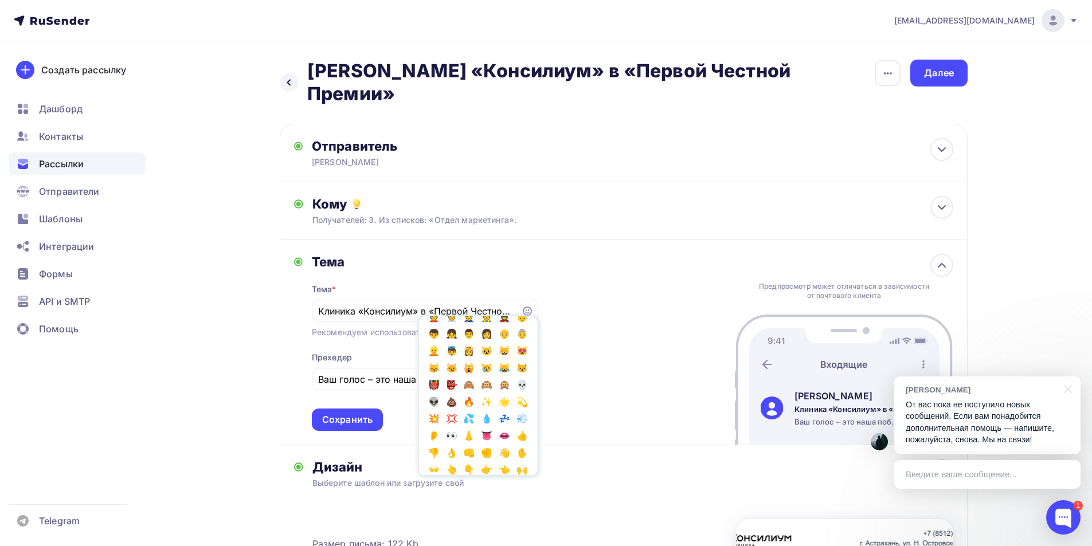
click at [571, 346] on div "Тема Тема * Клиника «Консилиум» в «Первой Честной Премии»🌟🌟🌟🌟🌟🌟🌟🌟✨🌟🌟🌟🌟🌟🌟🌟🌟🌟🔥🌟🌟🌟…" at bounding box center [624, 342] width 688 height 205
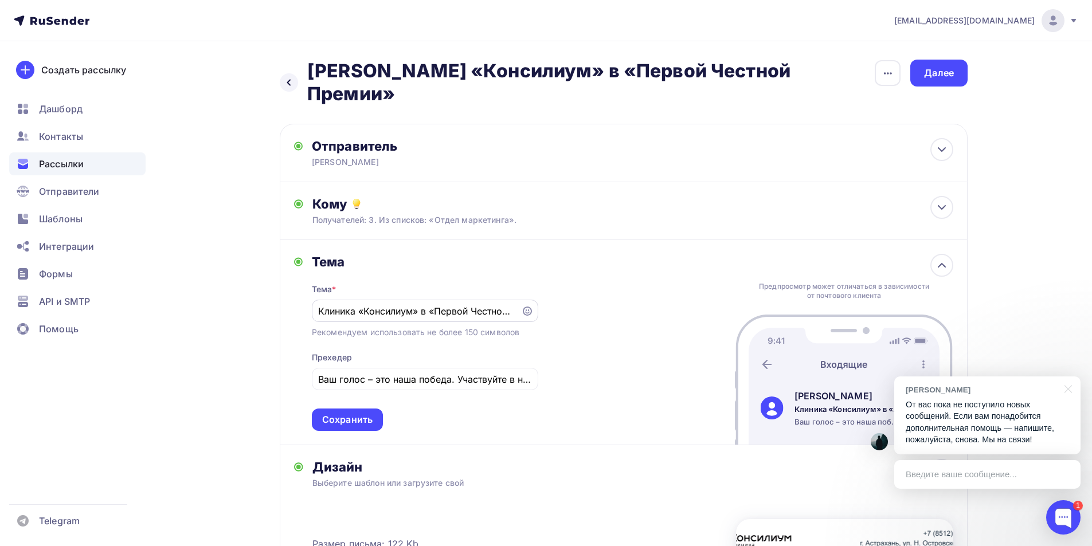
click at [465, 304] on input "Клиника «Консилиум» в «Первой Честной Премии»🌟🌟🌟🌟🌟🌟🌟🌟✨🌟🌟🌟🌟🌟🌟🌟🌟🌟🔥🌟🌟🌟🌟🌟🌟😍🌟🌟🌟" at bounding box center [416, 311] width 196 height 14
click at [428, 304] on input "Клиника «Консилиум» в «Первой Честной Премии»🌟🌟🌟🌟🌟🌟🌟🌟✨🌟🌟🌟🌟🌟🌟🌟🌟🌟🔥🌟🌟🌟🌟🌟🌟😍🌟🌟🌟" at bounding box center [416, 311] width 196 height 14
click at [528, 307] on icon at bounding box center [527, 311] width 9 height 9
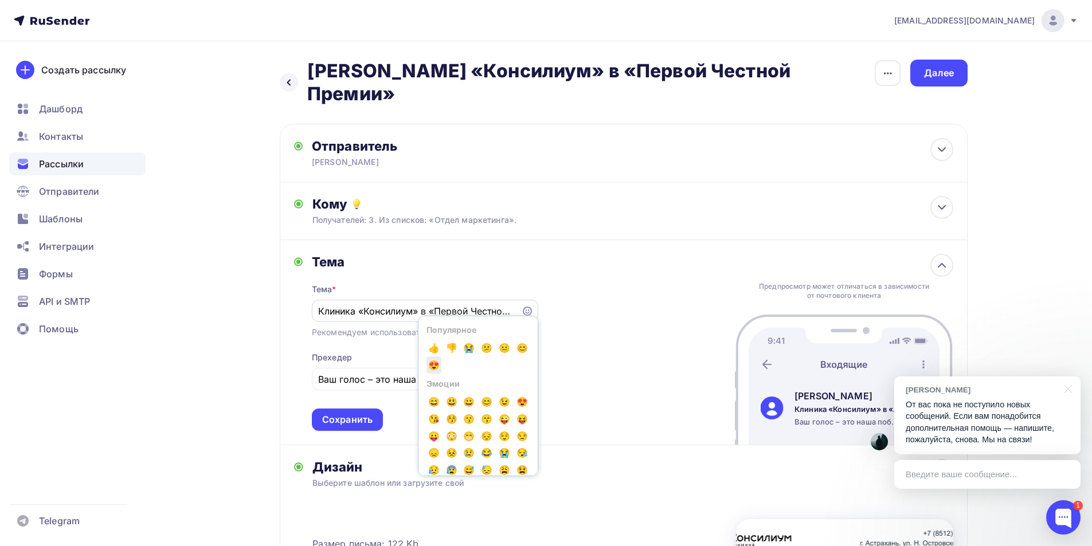
click at [435, 357] on span "😍" at bounding box center [433, 365] width 15 height 17
click at [630, 346] on div "Тема Тема * Клиника «Консилиум» в «Первой Честной Премии»🌟🌟🌟🌟🌟🌟🌟🌟✨🌟🌟🌟🌟🌟🌟🌟🌟🌟🔥🌟🌟🌟…" at bounding box center [624, 342] width 688 height 205
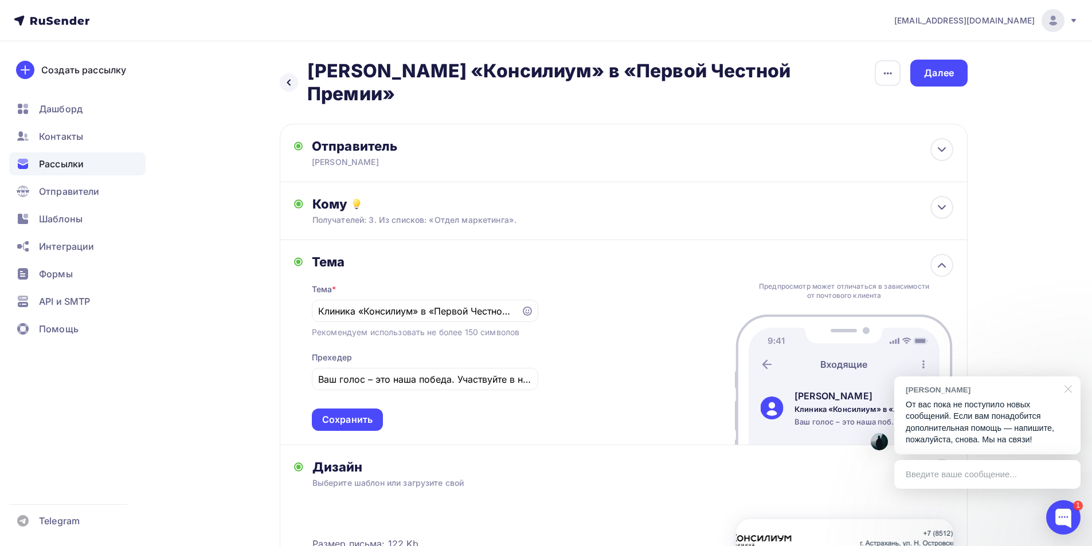
click at [1067, 391] on div at bounding box center [1066, 389] width 29 height 24
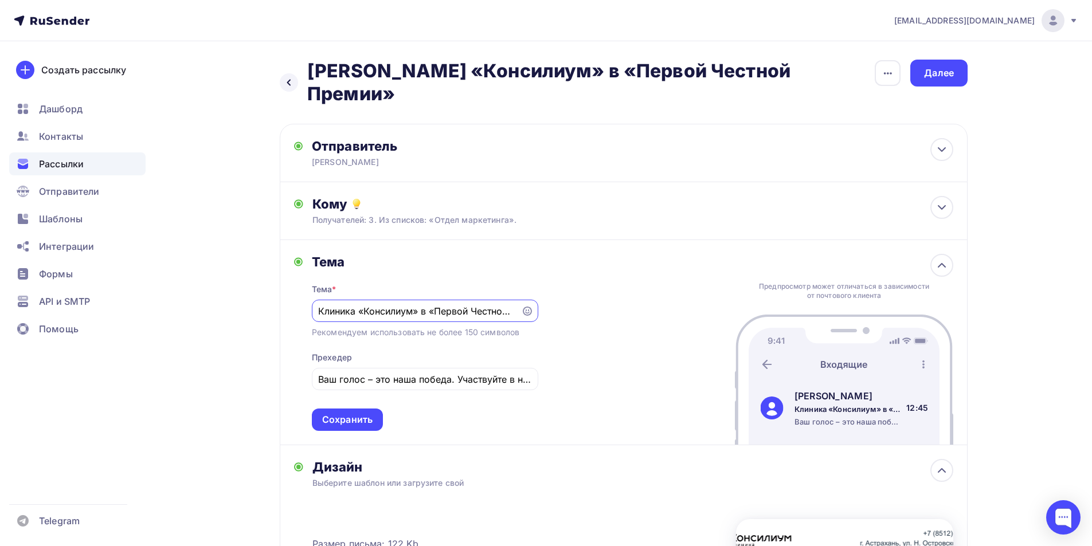
drag, startPoint x: 360, startPoint y: 292, endPoint x: 315, endPoint y: 294, distance: 44.8
click at [315, 300] on div "Клиника «Консилиум» в «Первой Честной Премии»🌟🌟🌟🌟🌟🌟🌟🌟✨🌟🌟🌟🌟🌟🌟🌟🌟🌟🔥🌟🌟🌟🌟🌟🌟😍🌟🌟🌟😍" at bounding box center [425, 311] width 226 height 22
click at [529, 307] on icon at bounding box center [527, 311] width 9 height 9
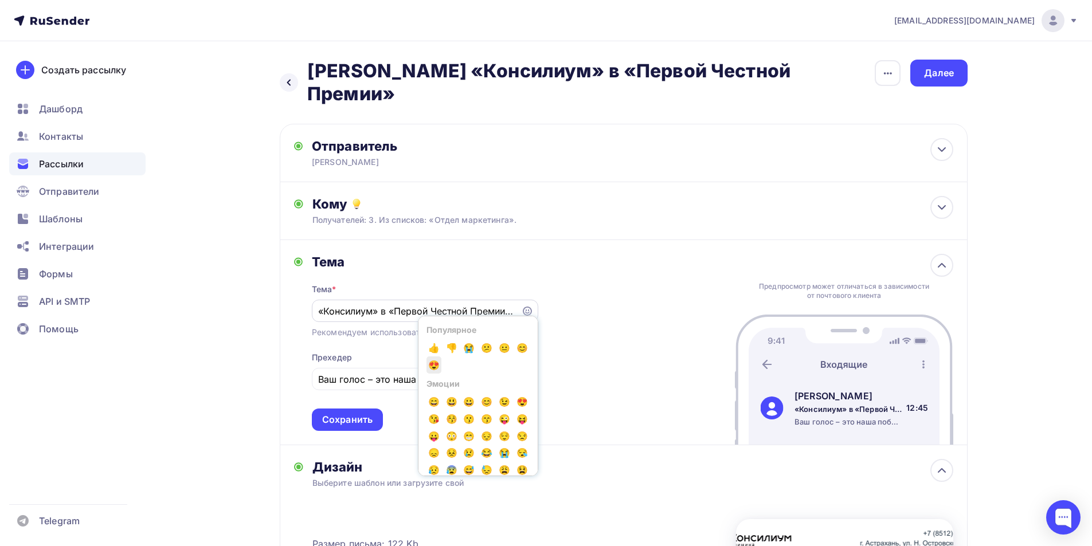
click at [433, 357] on span "😍" at bounding box center [433, 365] width 15 height 17
click at [434, 357] on span "😍" at bounding box center [433, 365] width 15 height 17
click at [433, 357] on span "😍" at bounding box center [433, 365] width 15 height 17
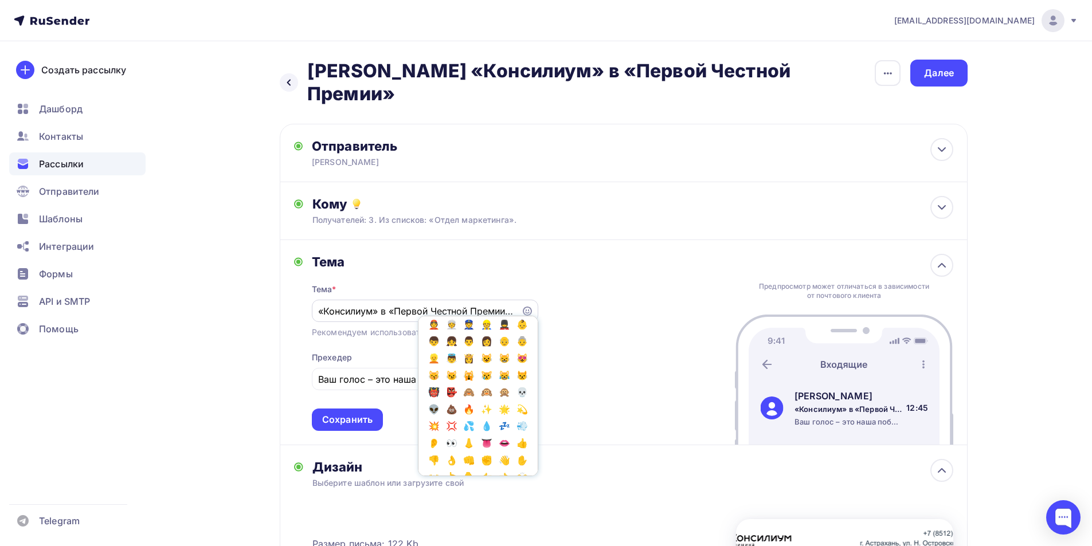
scroll to position [287, 0]
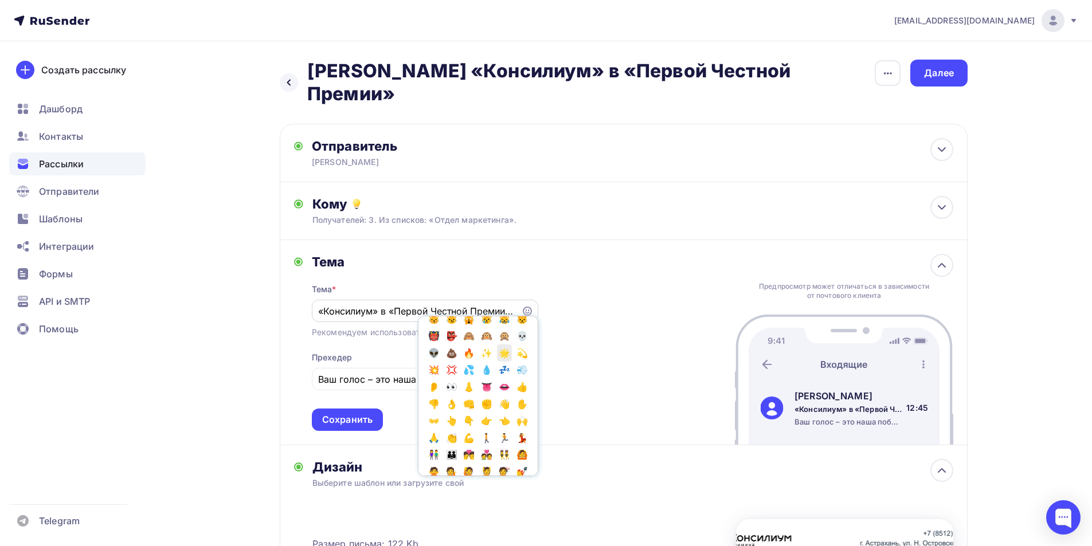
click at [497, 362] on span "🌟" at bounding box center [504, 352] width 15 height 17
copy div "✨ 🌟"
click at [318, 300] on div "«Консилиум» в «Первой Честной Премии»🌟🌟🌟🌟🌟🌟🌟🌟✨🌟🌟🌟🌟🌟🌟🌟🌟🌟🔥🌟🌟🌟🌟🌟🌟😍🌟🌟🌟😍😍😍😍😍🌟🌟🌟 Попу…" at bounding box center [425, 311] width 226 height 22
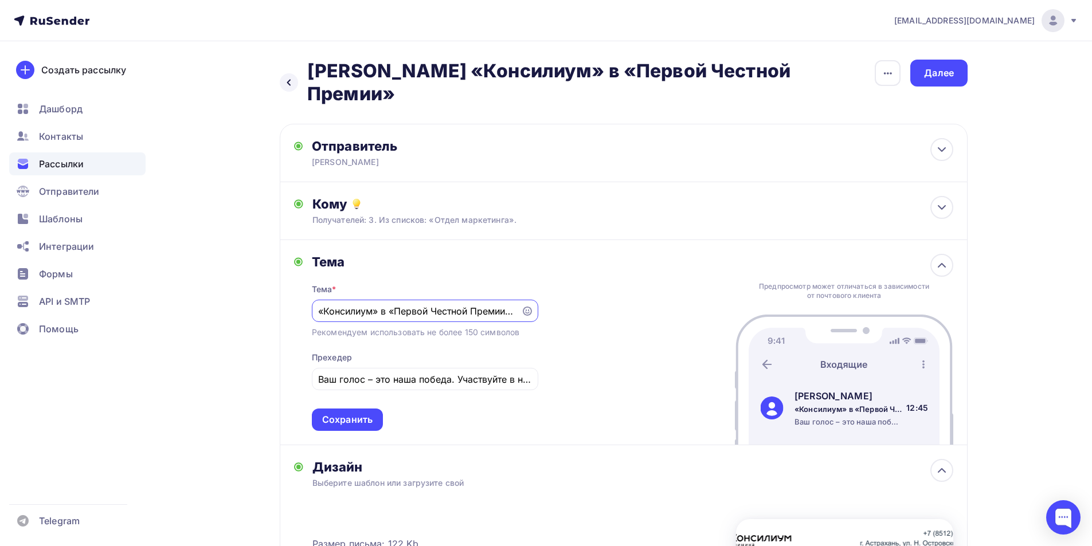
click at [319, 304] on input "«Консилиум» в «Первой Честной Премии»🌟🌟🌟🌟🌟🌟🌟🌟✨🌟🌟🌟🌟🌟🌟🌟🌟🌟🔥🌟🌟🌟🌟🌟🌟😍🌟🌟🌟😍😍😍😍😍🌟🌟🌟" at bounding box center [416, 311] width 196 height 14
paste input "✨ 🌟"
click at [334, 304] on input "✨ 🌟«Консилиум» в «Первой Честной Премии»🌟🌟🌟🌟🌟🌟🌟🌟✨🌟🌟🌟🌟🌟🌟🌟🌟🌟🔥🌟🌟🌟🌟🌟🌟😍🌟🌟🌟😍😍😍😍😍🌟🌟🌟" at bounding box center [416, 311] width 196 height 14
click at [331, 304] on input "🌟«Консилиум» в «Первой Честной Премии»🌟🌟🌟🌟🌟🌟🌟🌟✨🌟🌟🌟🌟🌟🌟🌟🌟🌟🔥🌟🌟🌟🌟🌟🌟😍🌟🌟🌟😍😍😍😍😍🌟🌟🌟" at bounding box center [416, 311] width 196 height 14
click at [649, 331] on div "Тема Тема * 🌟 «Консилиум» в «Первой Честной Премии»🌟🌟🌟🌟🌟🌟🌟🌟✨🌟🌟🌟🌟🌟🌟🌟🌟🌟🔥🌟🌟🌟🌟🌟🌟😍🌟🌟…" at bounding box center [624, 342] width 688 height 205
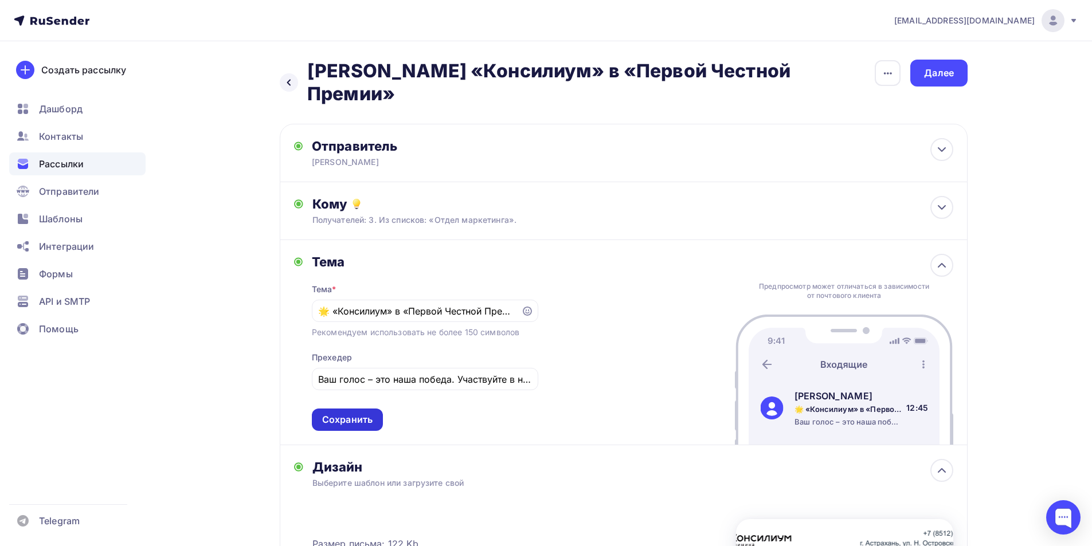
click at [373, 409] on div "Сохранить" at bounding box center [347, 420] width 71 height 22
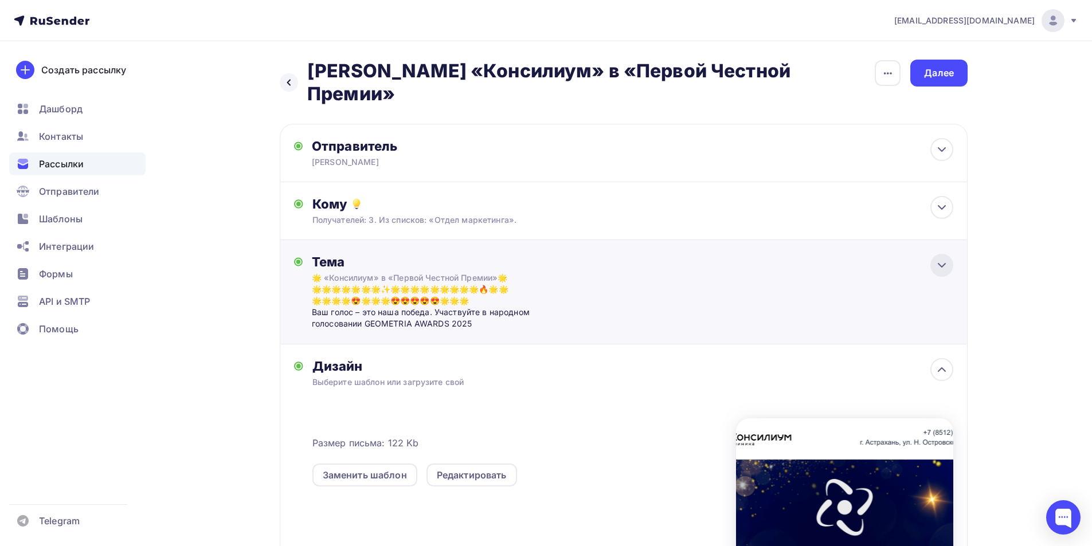
click at [945, 259] on icon at bounding box center [942, 266] width 14 height 14
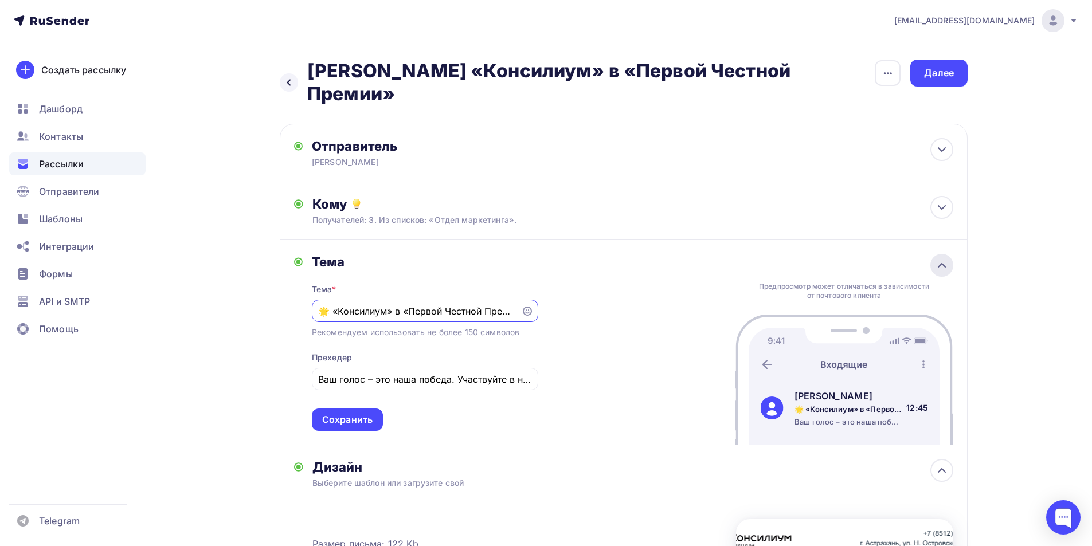
scroll to position [0, 0]
drag, startPoint x: 319, startPoint y: 292, endPoint x: 304, endPoint y: 293, distance: 14.4
click at [304, 293] on div "Тема Тема * 🌟 «Консилиум» в «Первой Честной Премии»🌟🌟🌟🌟🌟🌟🌟🌟✨🌟🌟🌟🌟🌟🌟🌟🌟🌟🔥🌟🌟🌟🌟🌟🌟😍🌟🌟…" at bounding box center [416, 342] width 244 height 177
click at [331, 304] on input "🌟 «Консилиум» в «Первой Честной Премии»🌟🌟🌟🌟🌟🌟🌟🌟✨🌟🌟🌟🌟🌟🌟🌟🌟🌟🔥🌟🌟🌟🌟🌟🌟😍🌟🌟🌟😍😍😍😍😍🌟🌟🌟" at bounding box center [416, 311] width 196 height 14
click at [335, 304] on input "🌟 «Консилиум» в «Первой Честной Премии»🌟🌟🌟🌟🌟🌟🌟🌟✨🌟🌟🌟🌟🌟🌟🌟🌟🌟🔥🌟🌟🌟🌟🌟🌟😍🌟🌟🌟😍😍😍😍😍🌟🌟🌟" at bounding box center [416, 311] width 196 height 14
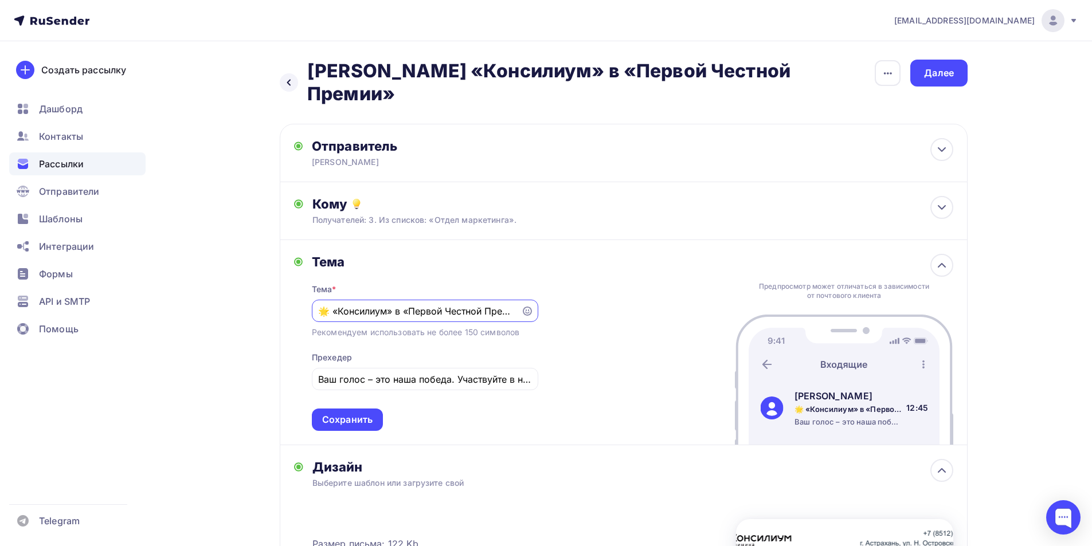
click at [494, 304] on input "🌟 «Консилиум» в «Первой Честной Премии»🌟🌟🌟🌟🌟🌟🌟🌟✨🌟🌟🌟🌟🌟🌟🌟🌟🌟🔥🌟🌟🌟🌟🌟🌟😍🌟🌟🌟😍😍😍😍😍🌟🌟🌟" at bounding box center [416, 311] width 196 height 14
click at [434, 304] on input "🌟 «Консилиум» в «Первой Честной Премии»" at bounding box center [416, 311] width 196 height 14
type input "🌟 «Консилиум» в «Первой Честной Премии»"
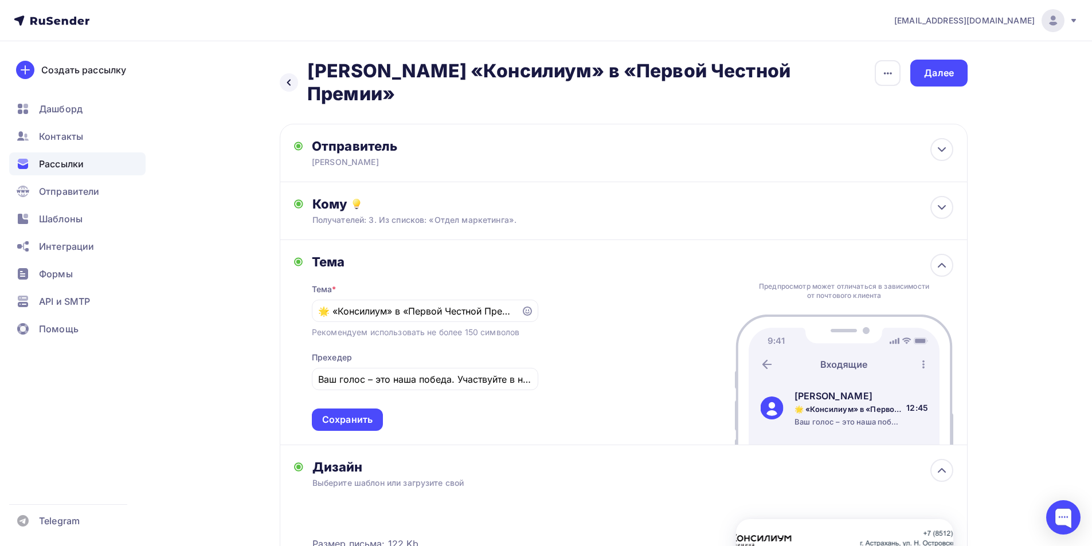
click at [632, 322] on div "[PERSON_NAME] * 🌟 «Консилиум» в «Первой Честной Премии» Рекомендуем использоват…" at bounding box center [624, 342] width 688 height 205
click at [375, 409] on div "Сохранить" at bounding box center [347, 420] width 71 height 22
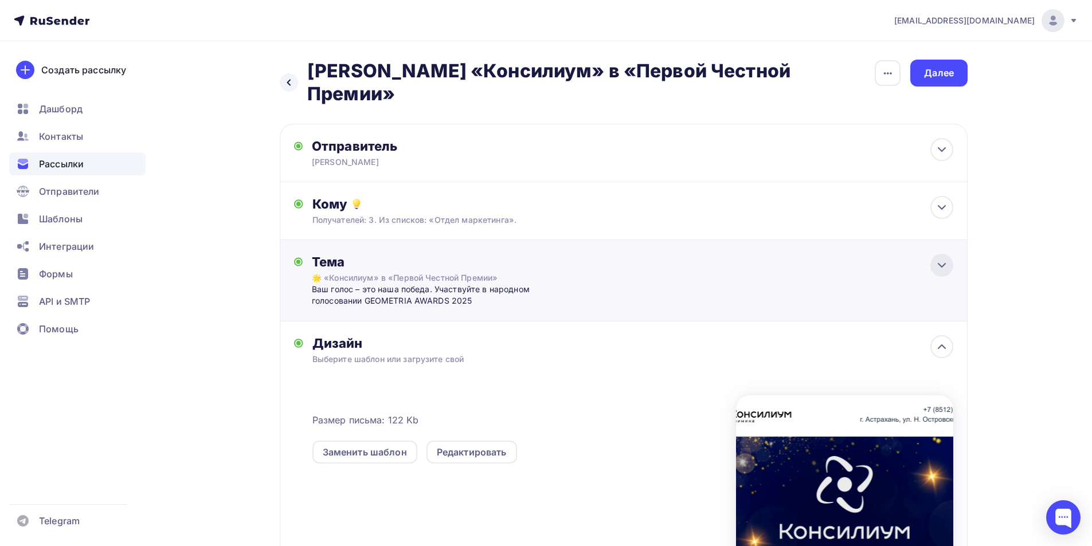
click at [943, 259] on icon at bounding box center [942, 266] width 14 height 14
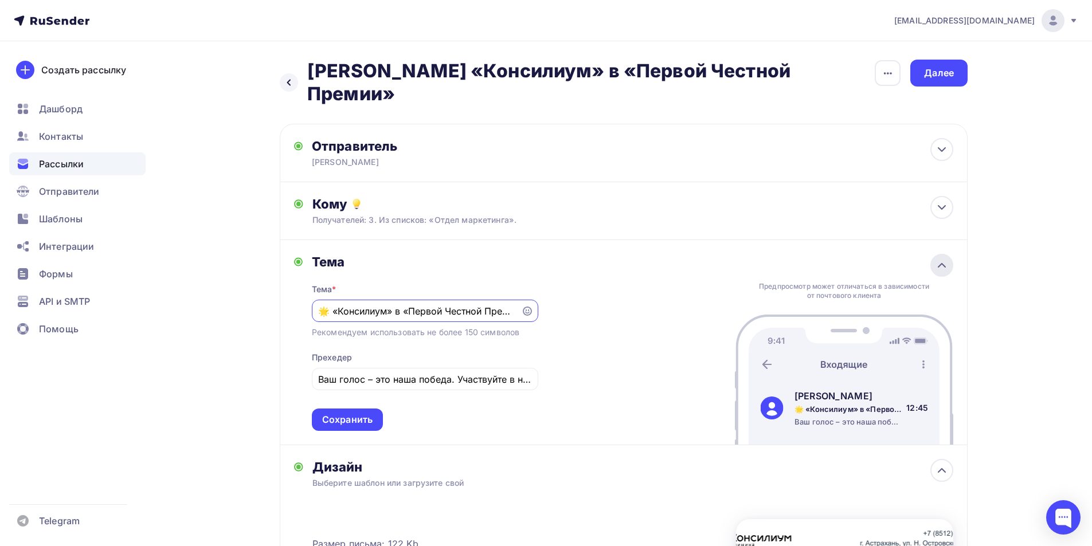
click at [943, 264] on icon at bounding box center [941, 265] width 7 height 3
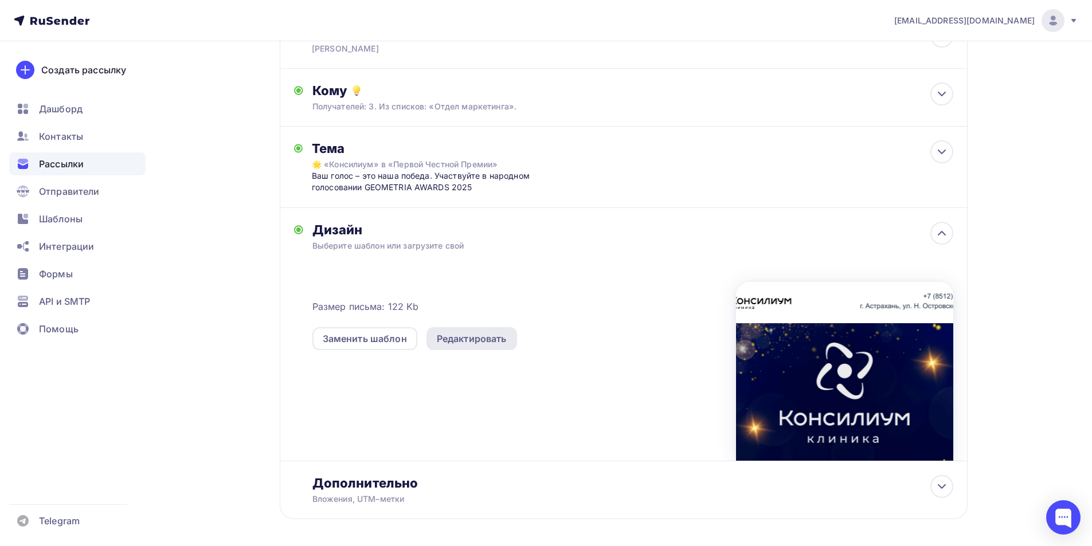
scroll to position [115, 0]
click at [452, 331] on div "Редактировать" at bounding box center [472, 338] width 70 height 14
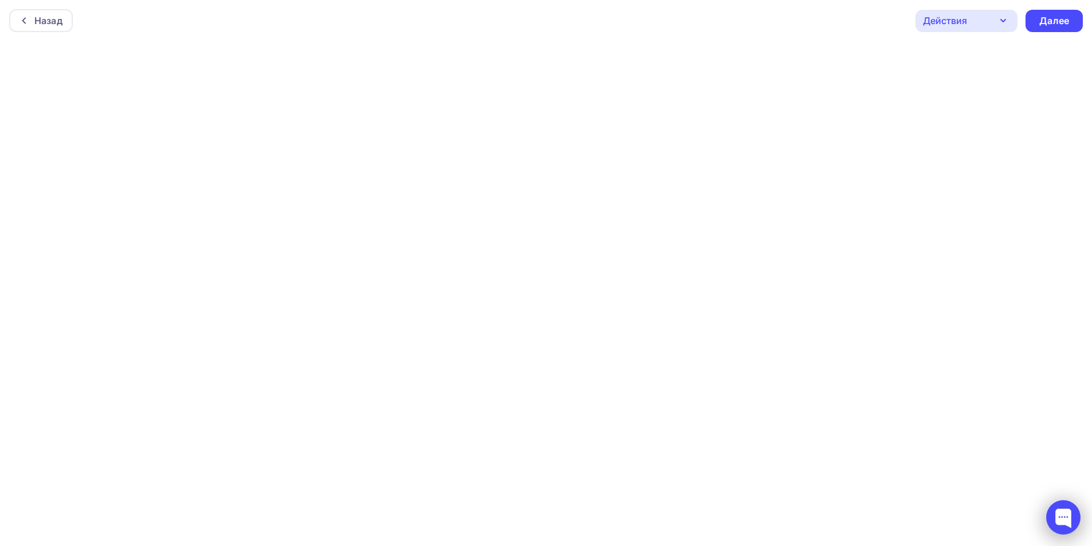
click at [1065, 513] on div at bounding box center [1063, 517] width 34 height 34
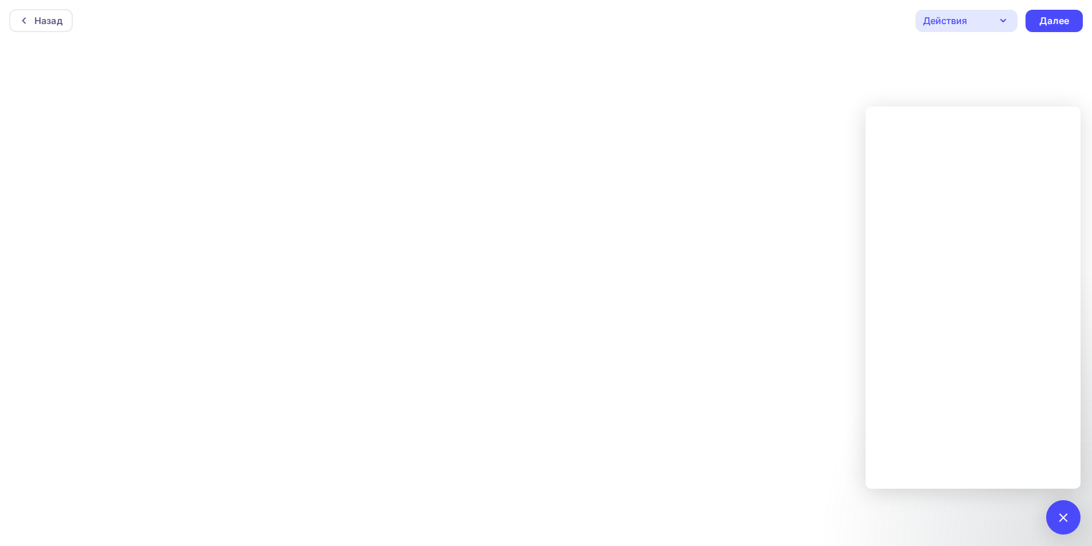
click at [859, 9] on div "Назад Действия Отправить тестовое письмо Предпросмотр Сохранить в Мои шаблоны В…" at bounding box center [546, 20] width 1092 height 41
click at [832, 17] on div "Назад Действия Отправить тестовое письмо Предпросмотр Сохранить в Мои шаблоны В…" at bounding box center [546, 20] width 1092 height 41
click at [863, 31] on div "Назад Действия Отправить тестовое письмо Предпросмотр Сохранить в Мои шаблоны В…" at bounding box center [546, 20] width 1092 height 41
click at [972, 21] on div "Действия" at bounding box center [966, 18] width 102 height 22
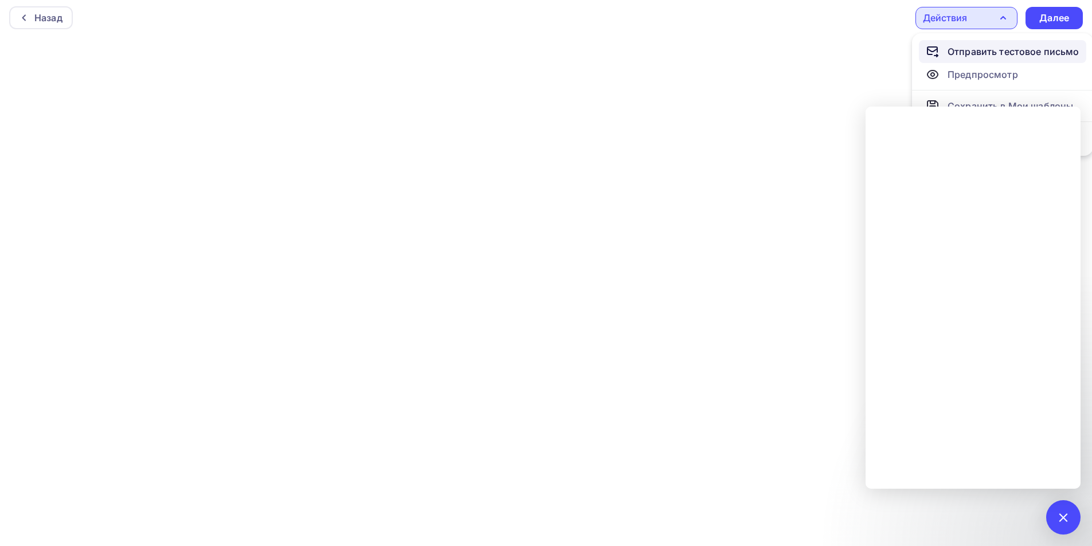
click at [977, 49] on div "Отправить тестовое письмо" at bounding box center [1013, 52] width 132 height 14
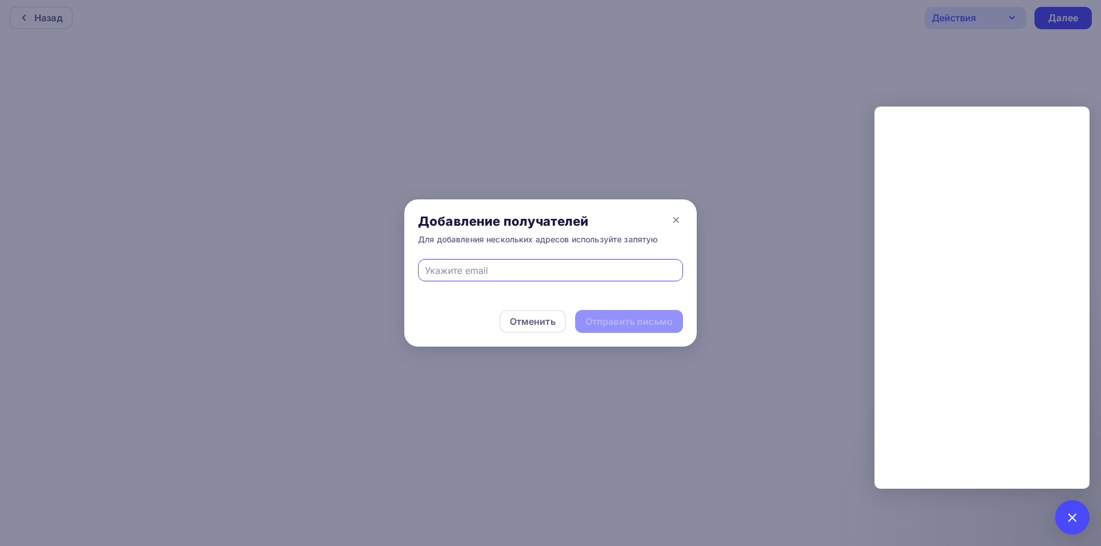
click at [458, 271] on input "text" at bounding box center [551, 271] width 252 height 14
type input "[EMAIL_ADDRESS][DOMAIN_NAME]"
click at [656, 318] on div "Отправить письмо" at bounding box center [628, 321] width 87 height 13
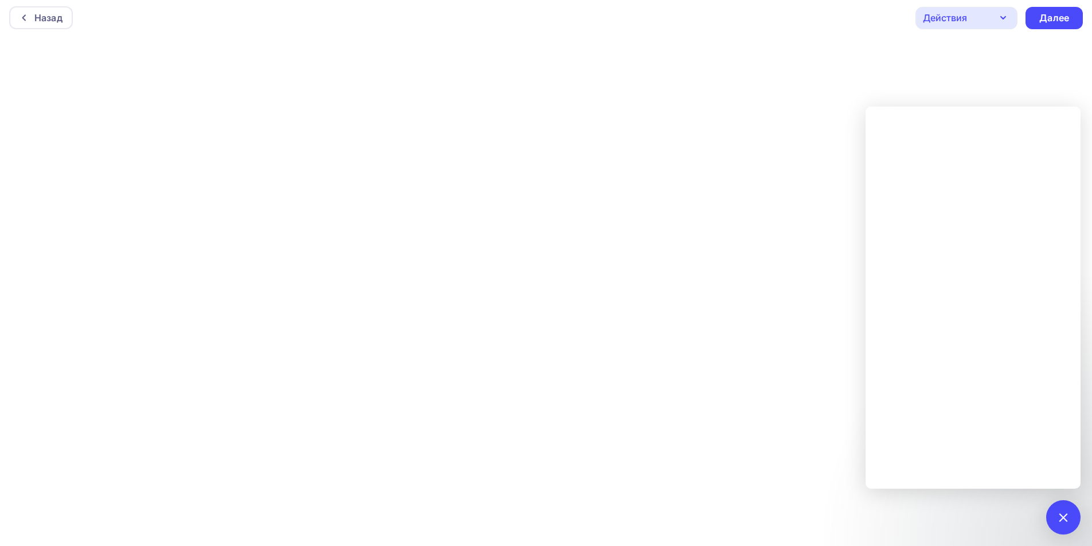
click at [973, 11] on div "Действия" at bounding box center [966, 18] width 102 height 22
click at [974, 53] on div "Отправить тестовое письмо" at bounding box center [1013, 52] width 132 height 14
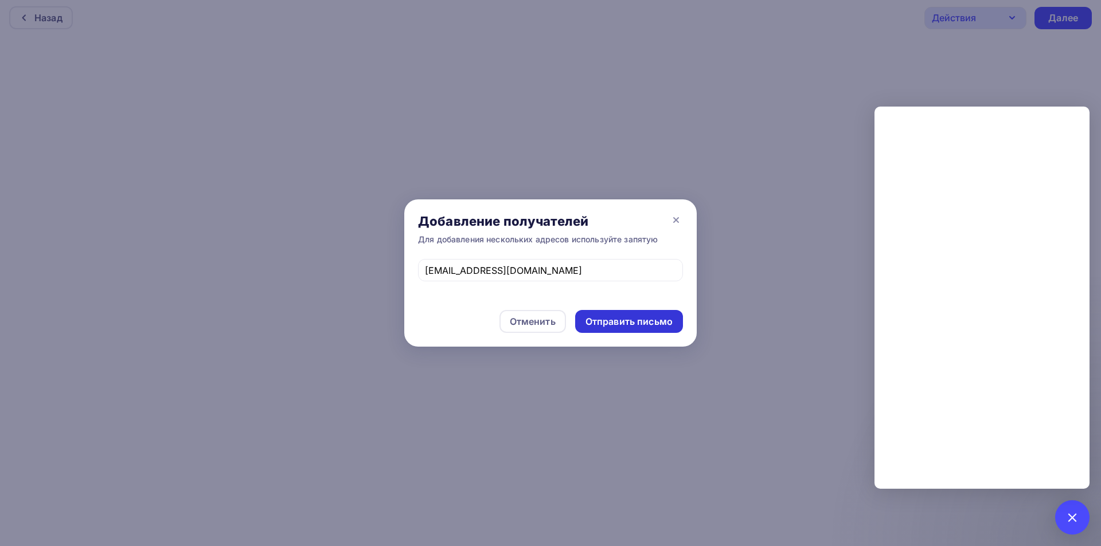
click at [643, 323] on div "Отправить письмо" at bounding box center [628, 321] width 87 height 13
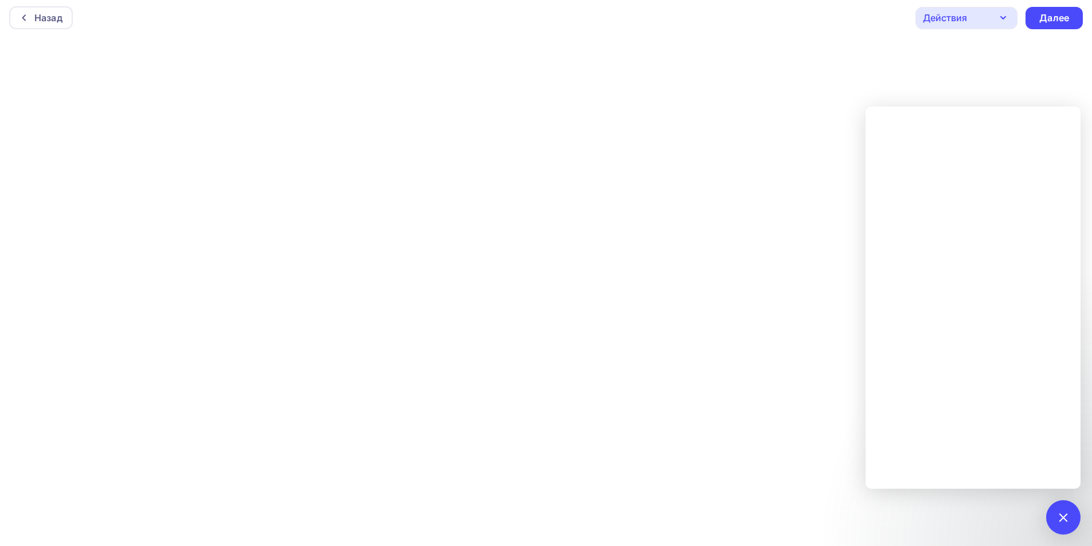
click at [977, 20] on div "Действия" at bounding box center [966, 18] width 102 height 22
click at [970, 54] on div "Отправить тестовое письмо" at bounding box center [1013, 52] width 132 height 14
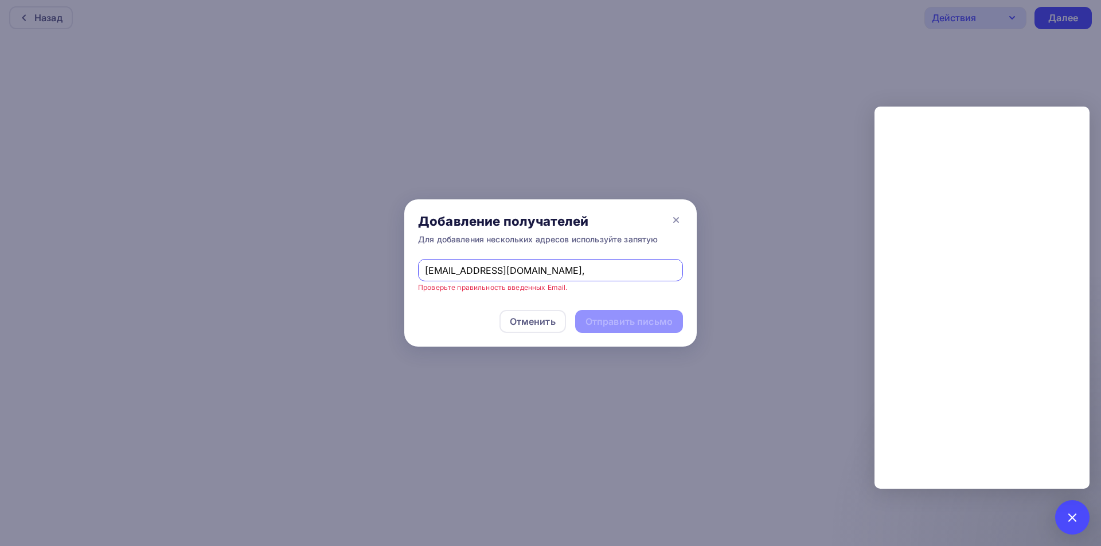
paste input "[EMAIL_ADDRESS][DOMAIN_NAME]"
click at [579, 266] on input "[EMAIL_ADDRESS][DOMAIN_NAME], [EMAIL_ADDRESS][DOMAIN_NAME], [EMAIL_ADDRESS][DOM…" at bounding box center [551, 271] width 252 height 14
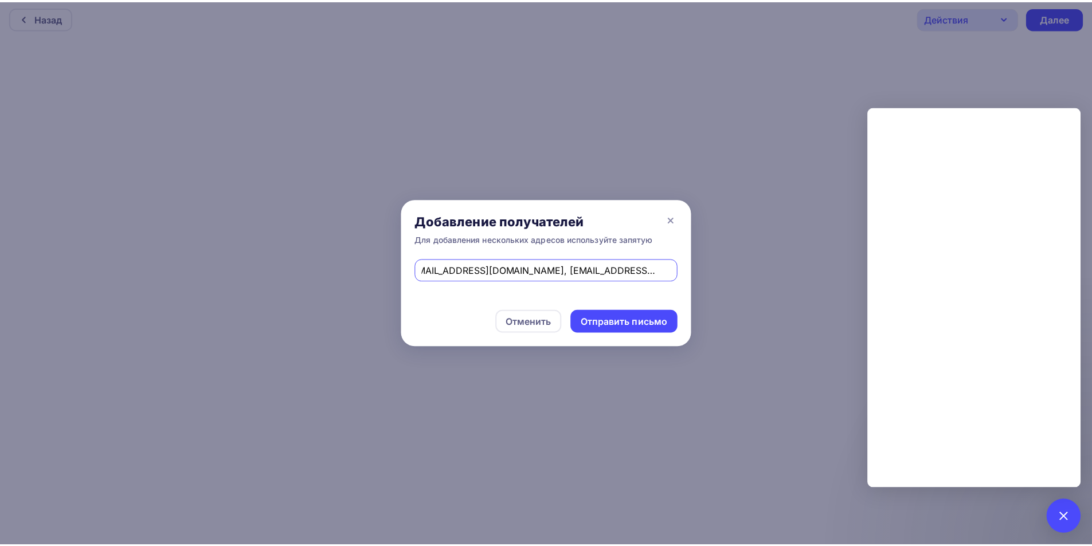
scroll to position [0, 0]
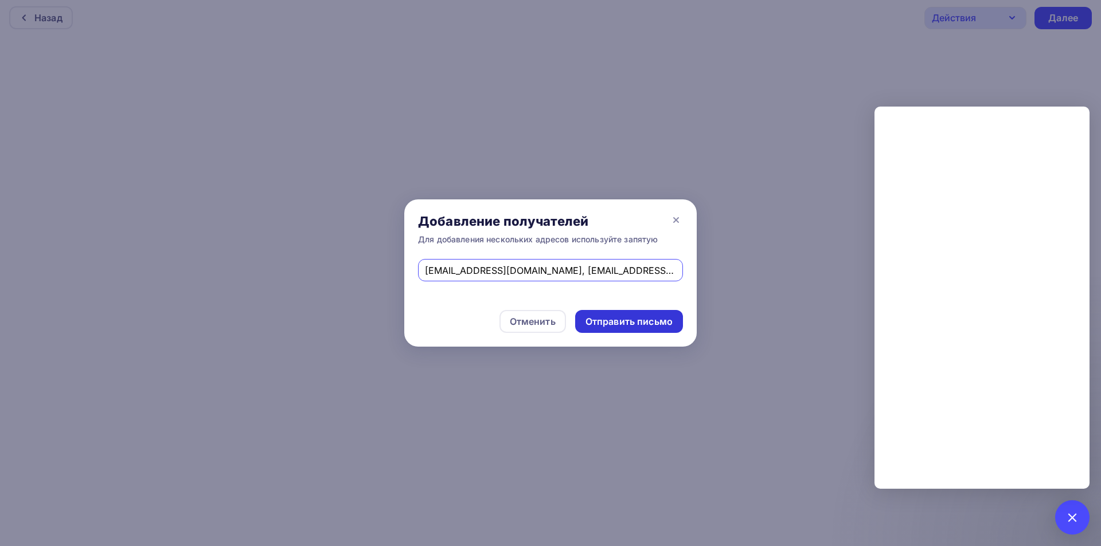
type input "[EMAIL_ADDRESS][DOMAIN_NAME], [EMAIL_ADDRESS][DOMAIN_NAME], [EMAIL_ADDRESS][DOM…"
click at [616, 320] on div "Отправить письмо" at bounding box center [628, 321] width 87 height 13
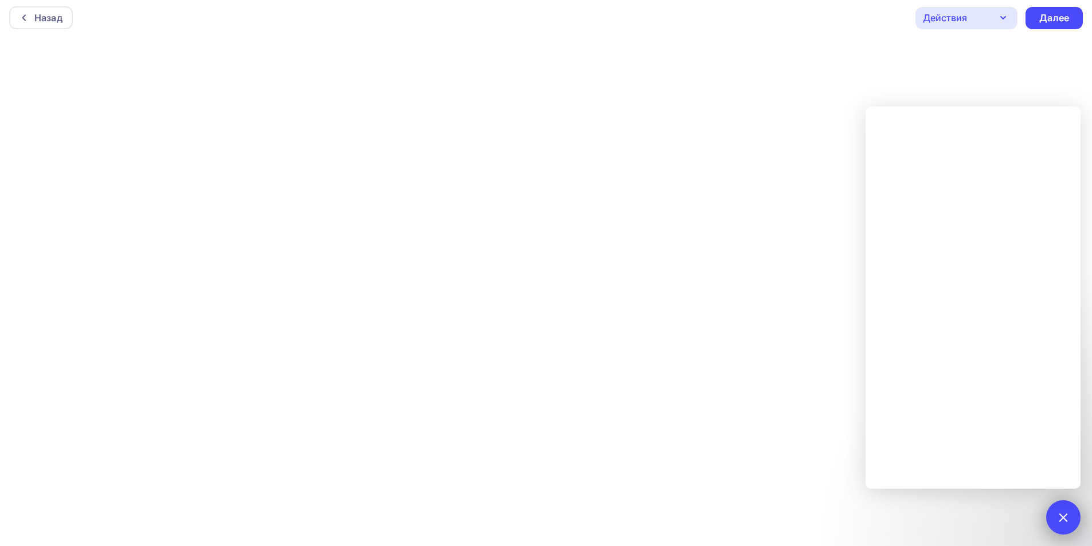
click at [1060, 519] on div at bounding box center [1062, 517] width 15 height 15
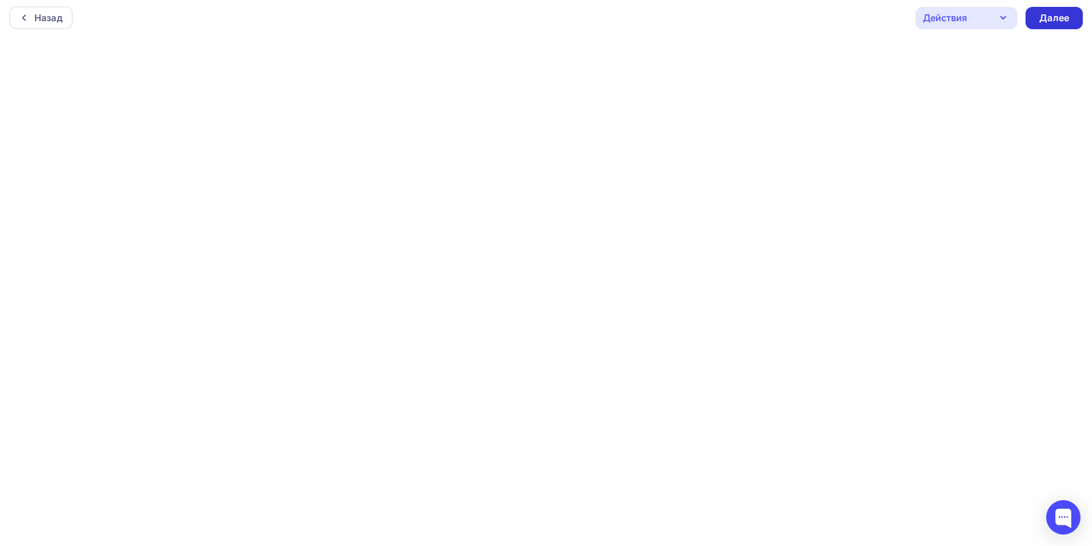
click at [1049, 16] on div "Далее" at bounding box center [1054, 17] width 30 height 13
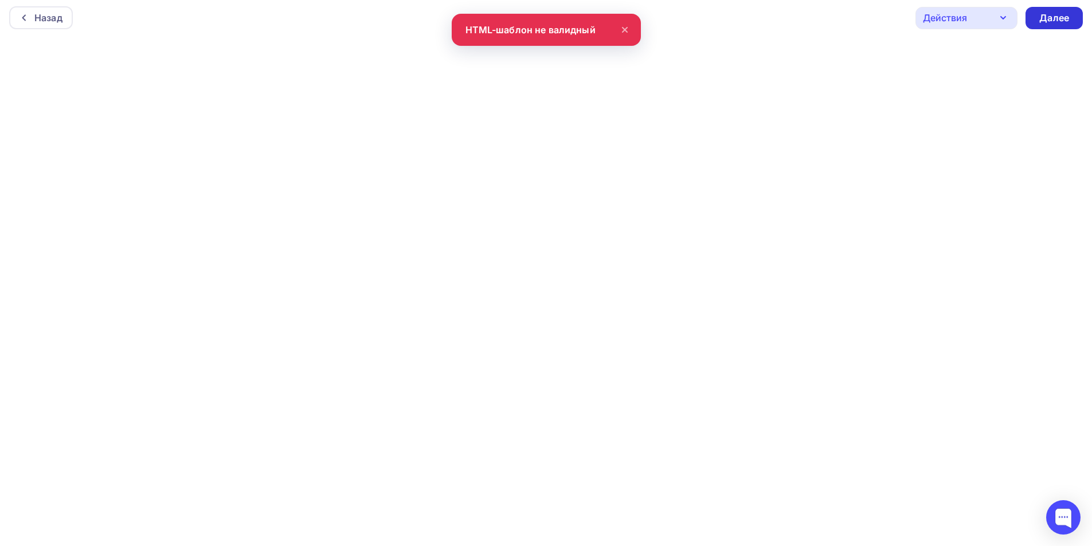
click at [1048, 18] on div "Далее" at bounding box center [1054, 17] width 30 height 13
click at [624, 31] on icon at bounding box center [625, 30] width 14 height 14
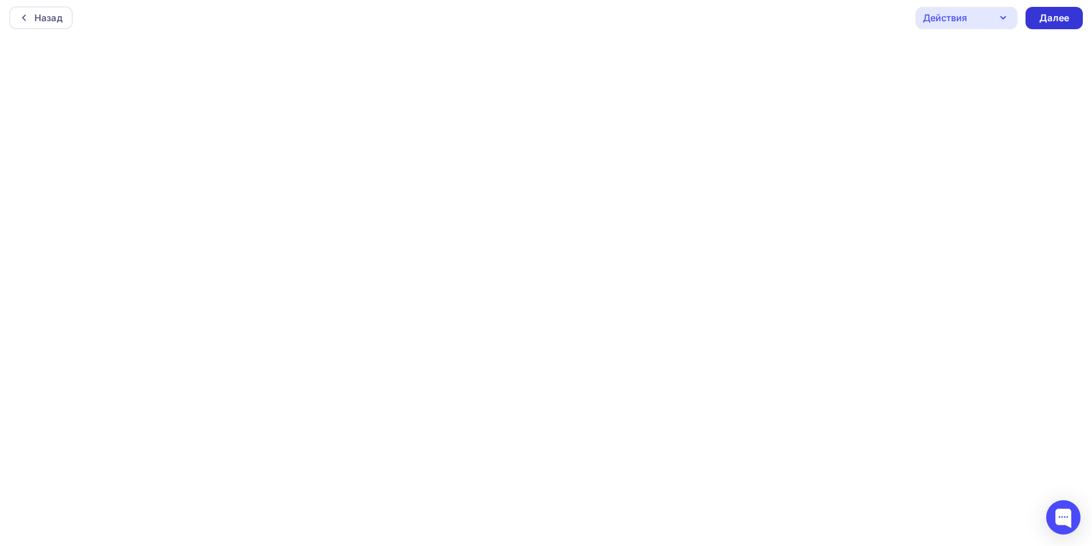
click at [1033, 16] on div "Далее" at bounding box center [1053, 18] width 57 height 22
click at [60, 22] on div "Назад" at bounding box center [48, 18] width 28 height 14
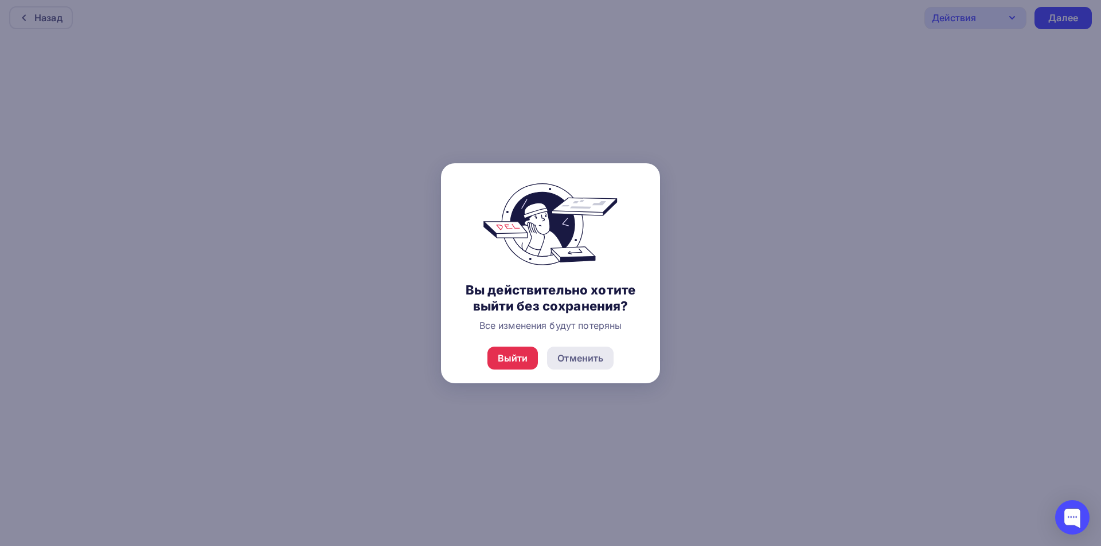
click at [582, 360] on div "Отменить" at bounding box center [580, 358] width 46 height 14
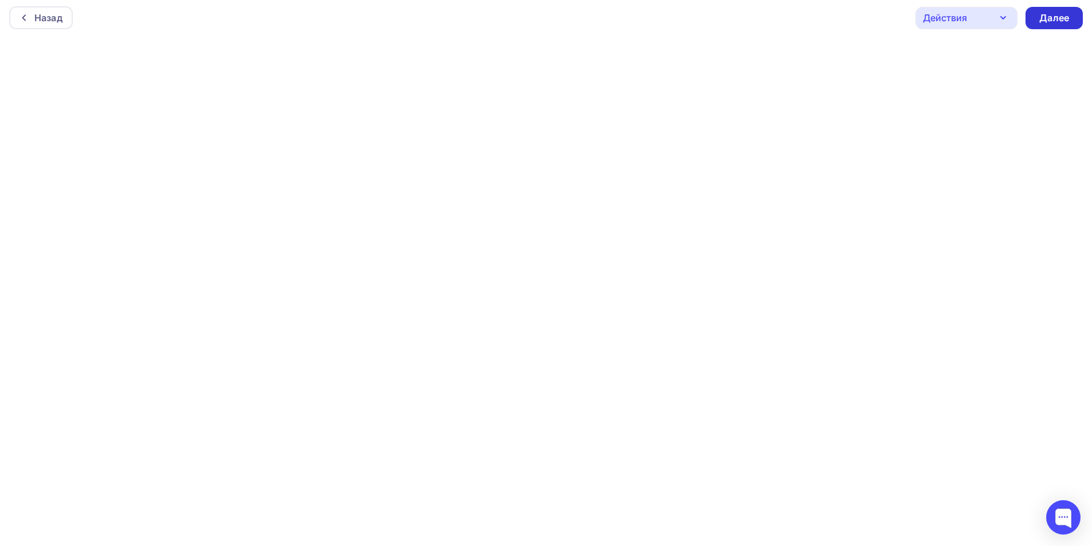
click at [1058, 23] on div "Далее" at bounding box center [1054, 17] width 30 height 13
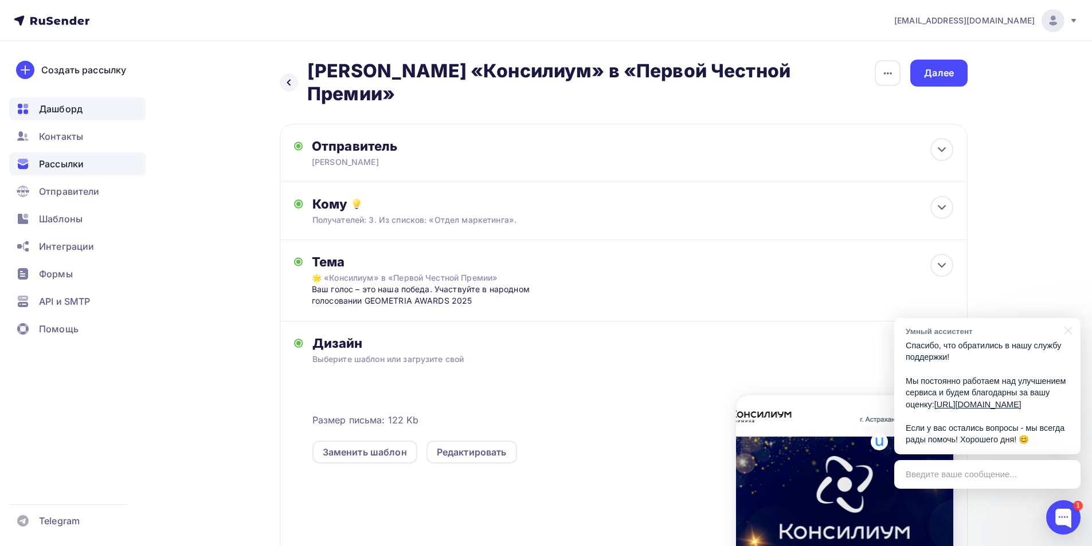
click at [61, 106] on span "Дашборд" at bounding box center [61, 109] width 44 height 14
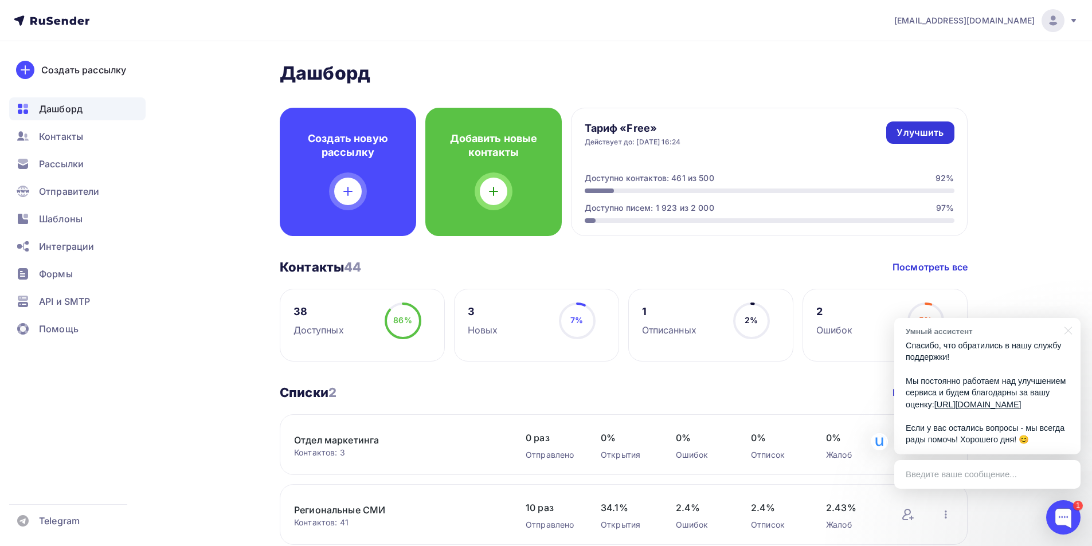
click at [917, 134] on div "Улучшить" at bounding box center [919, 132] width 47 height 13
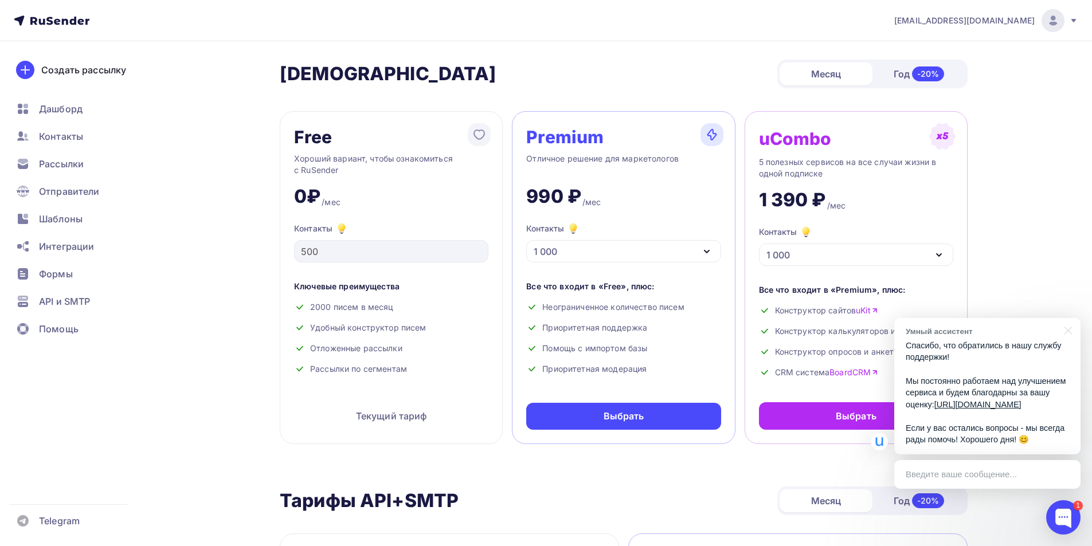
click at [713, 252] on icon "button" at bounding box center [707, 252] width 14 height 14
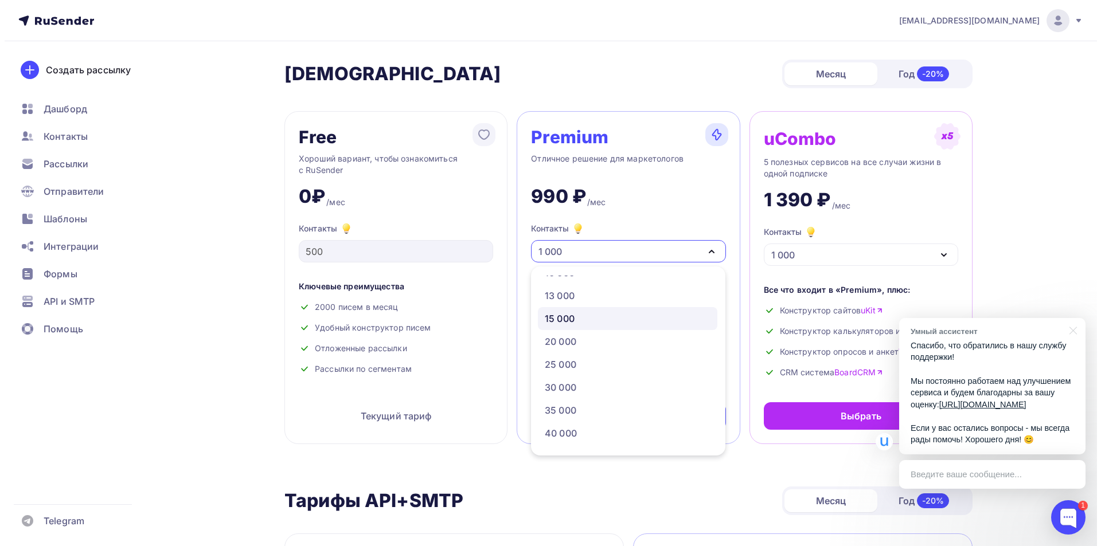
scroll to position [172, 0]
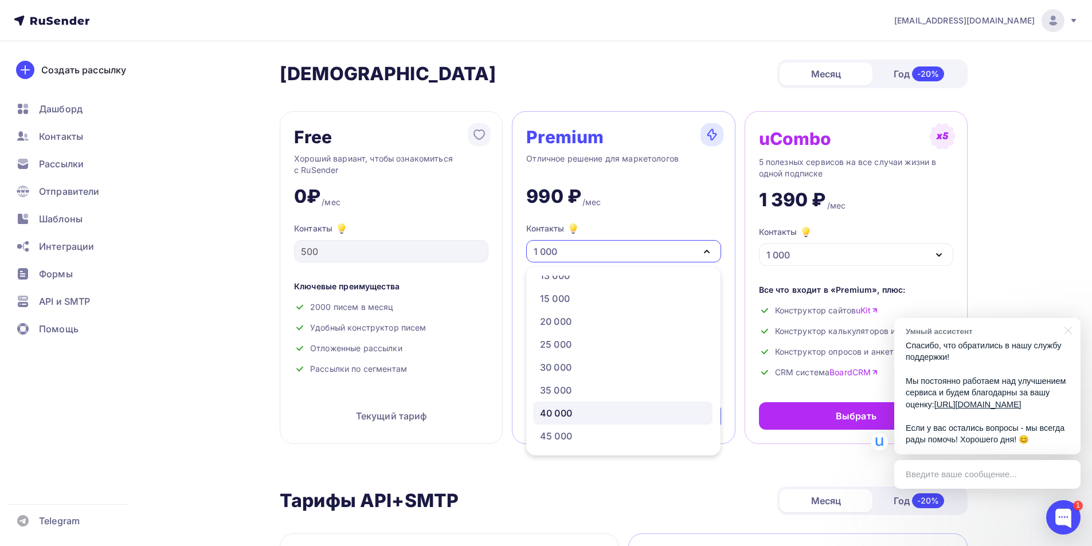
click at [593, 405] on link "40 000" at bounding box center [622, 413] width 179 height 23
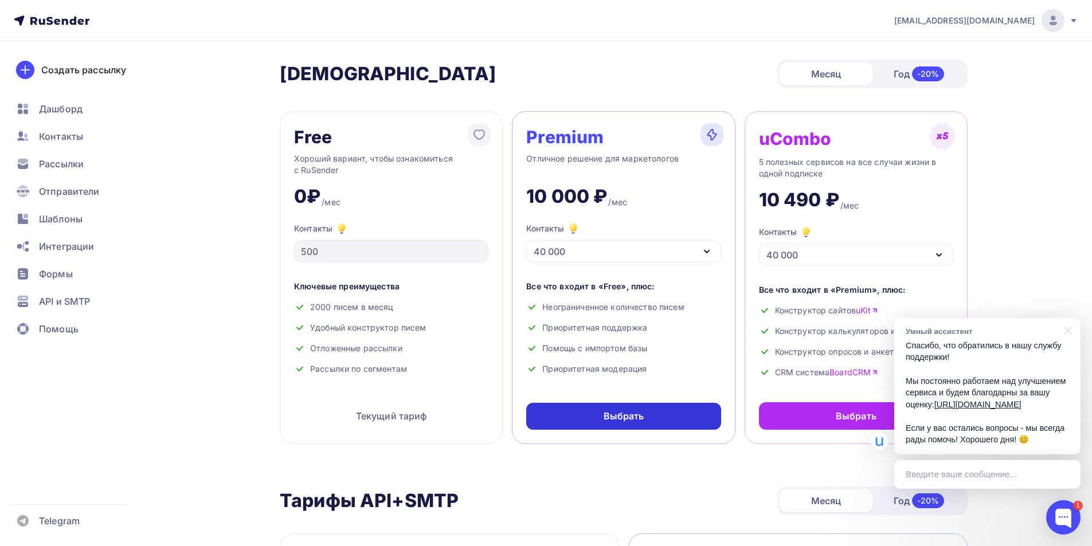
click at [593, 413] on div "Выбрать" at bounding box center [623, 416] width 194 height 27
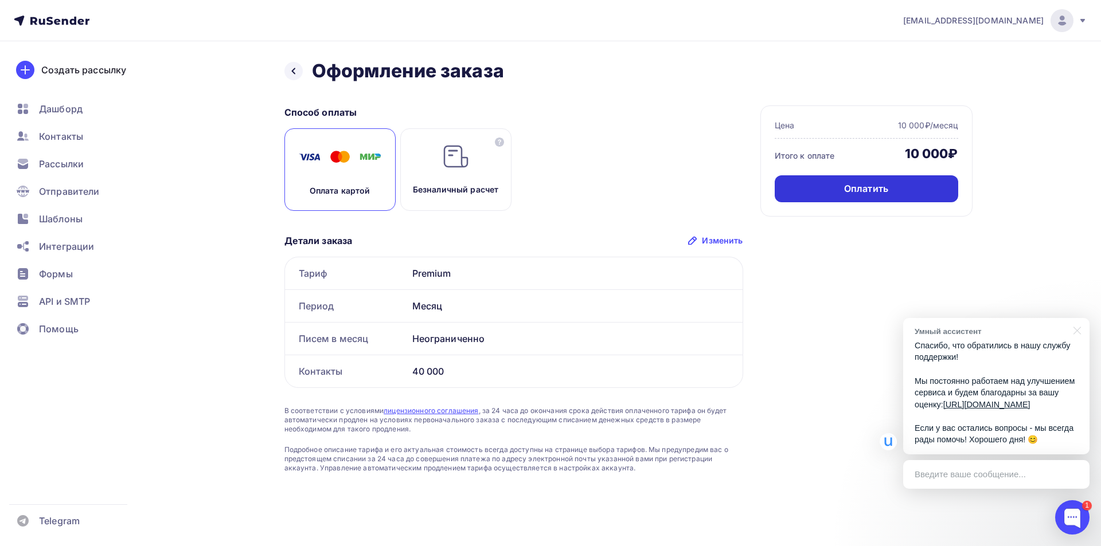
click at [829, 187] on div "Оплатить" at bounding box center [865, 188] width 183 height 27
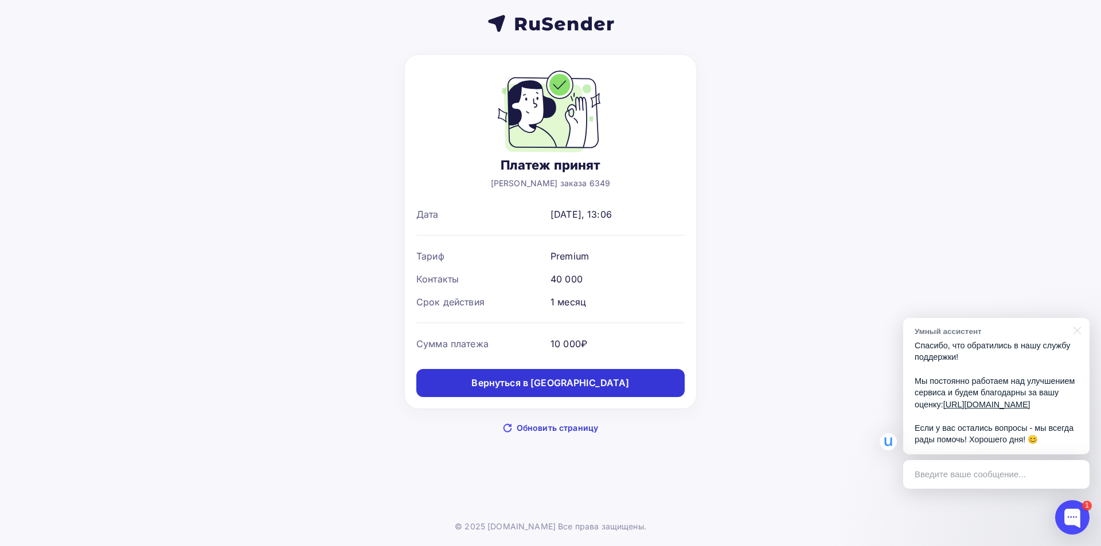
click at [581, 383] on div "Вернуться в дашборд" at bounding box center [550, 383] width 158 height 13
